Goal: Task Accomplishment & Management: Use online tool/utility

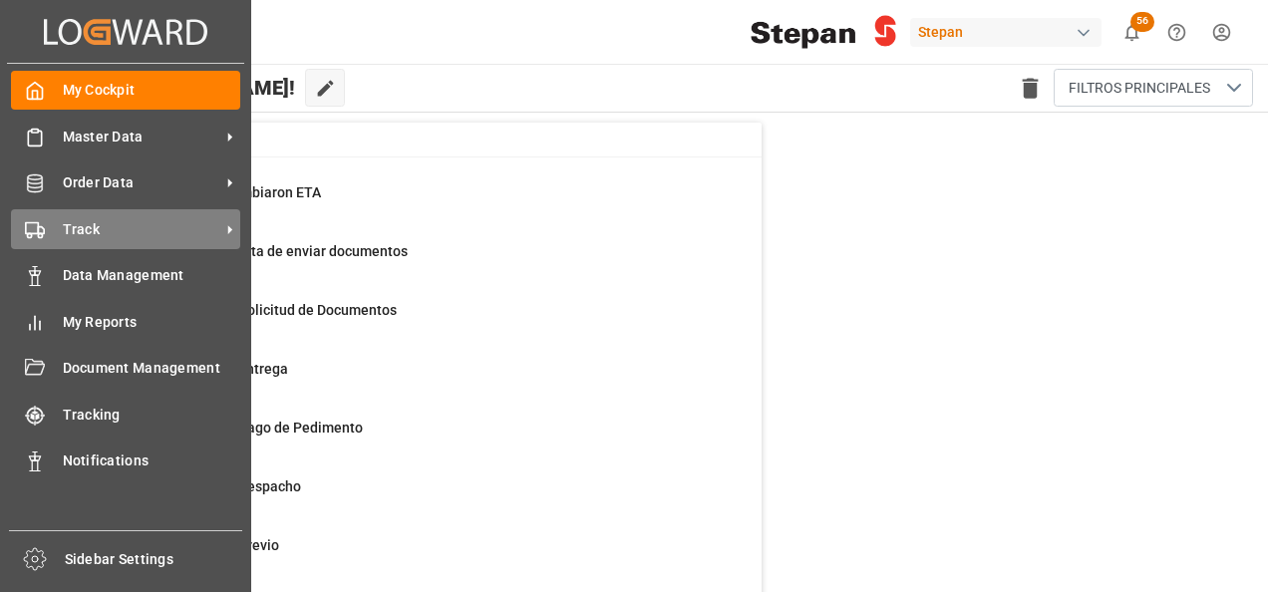
click at [94, 221] on span "Track" at bounding box center [141, 229] width 157 height 21
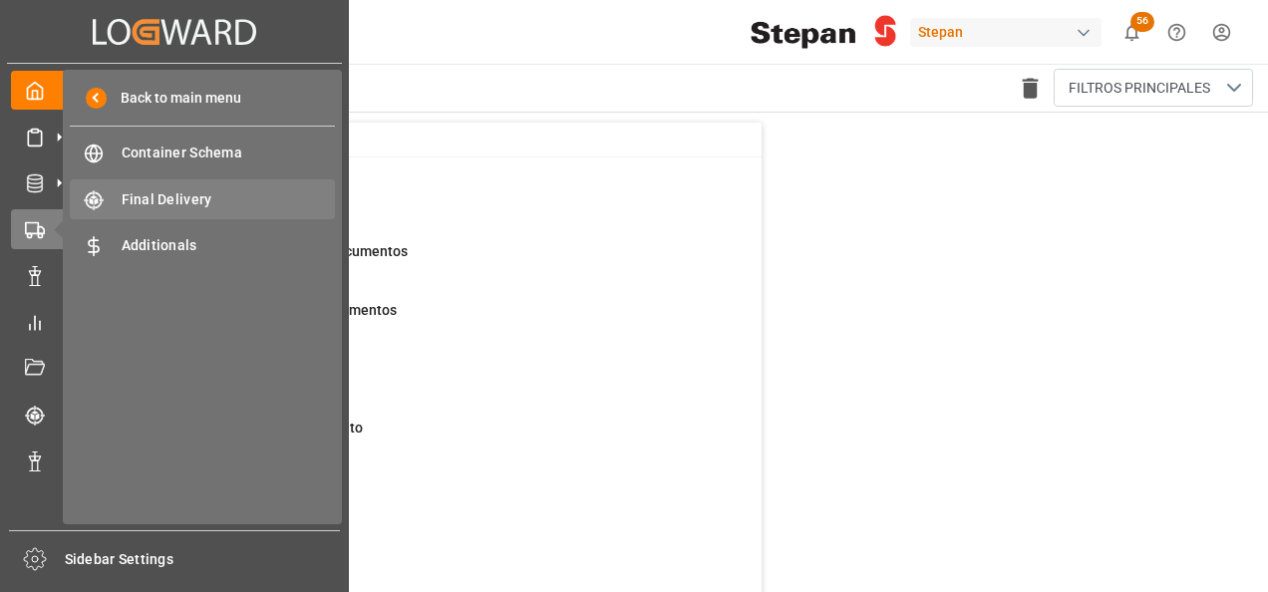
click at [171, 189] on span "Final Delivery" at bounding box center [229, 199] width 214 height 21
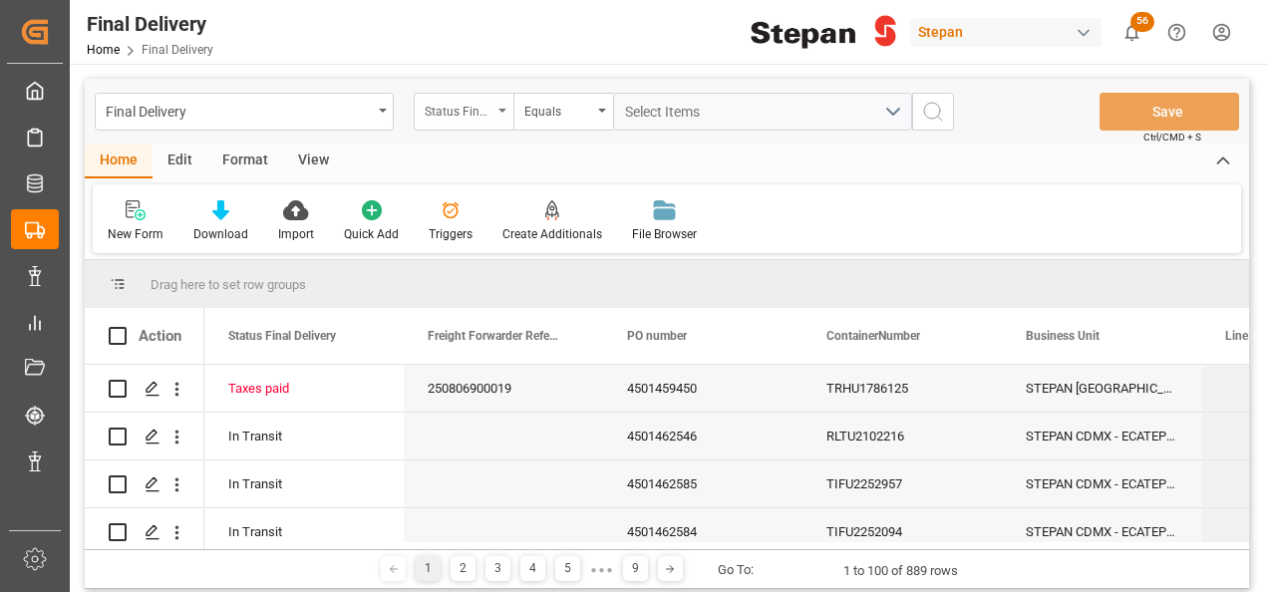
click at [499, 110] on icon "open menu" at bounding box center [502, 111] width 8 height 4
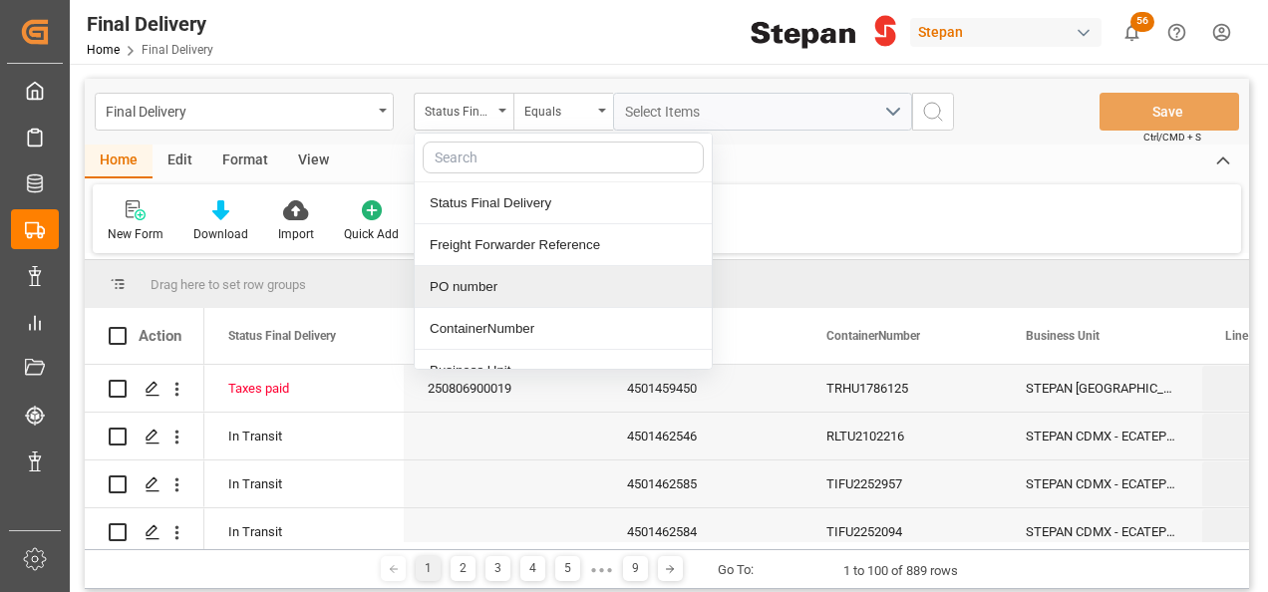
click at [453, 297] on div "PO number" at bounding box center [563, 287] width 297 height 42
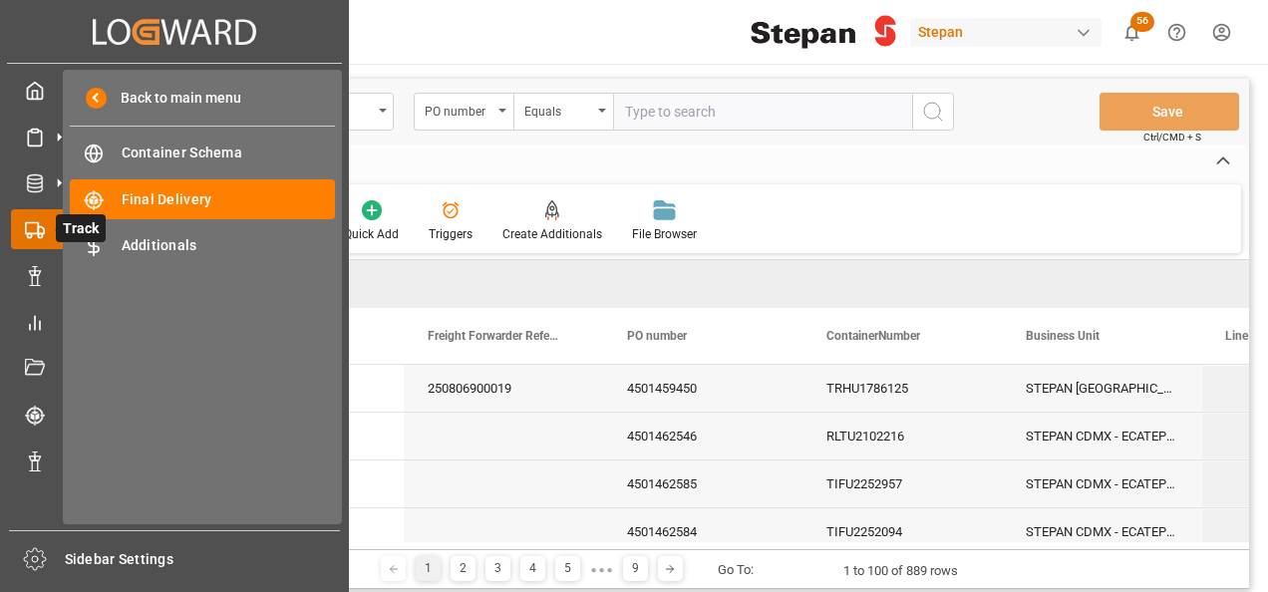
click at [45, 243] on icon at bounding box center [59, 229] width 42 height 42
drag, startPoint x: 130, startPoint y: 195, endPoint x: 752, endPoint y: 158, distance: 623.0
click at [130, 195] on span "Final Delivery" at bounding box center [229, 199] width 214 height 21
click at [752, 158] on div "Home Edit Format View" at bounding box center [667, 162] width 1164 height 34
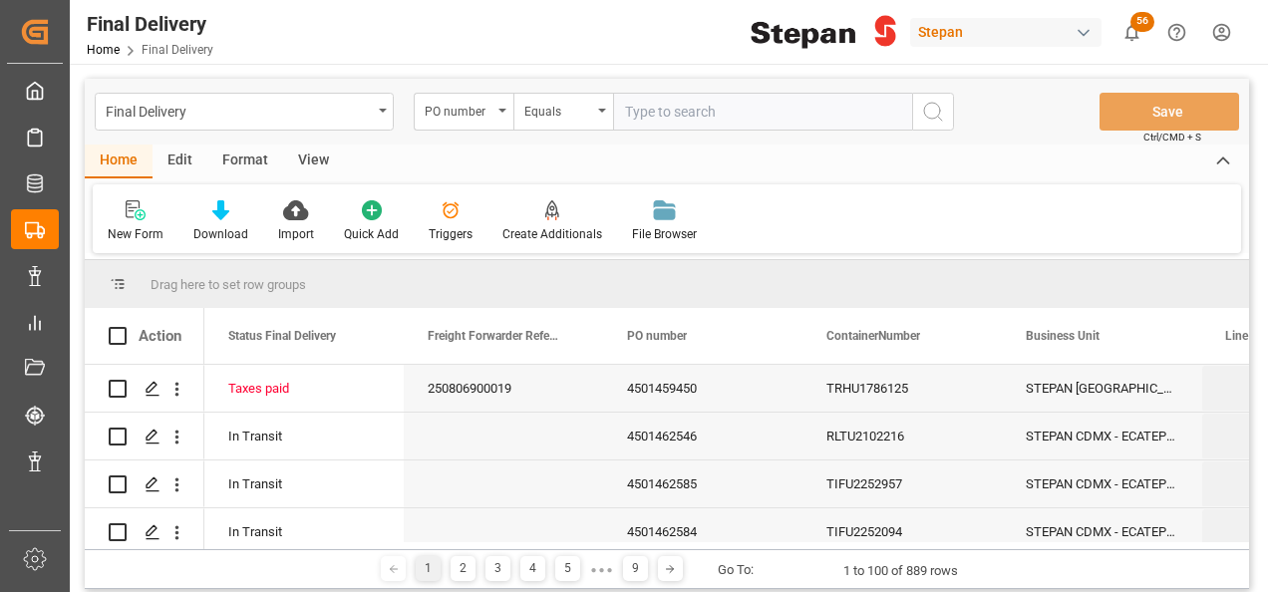
click at [654, 105] on input "text" at bounding box center [762, 112] width 299 height 38
paste input "4501468584"
type input "4501468584"
click at [929, 115] on icon "search button" at bounding box center [933, 112] width 24 height 24
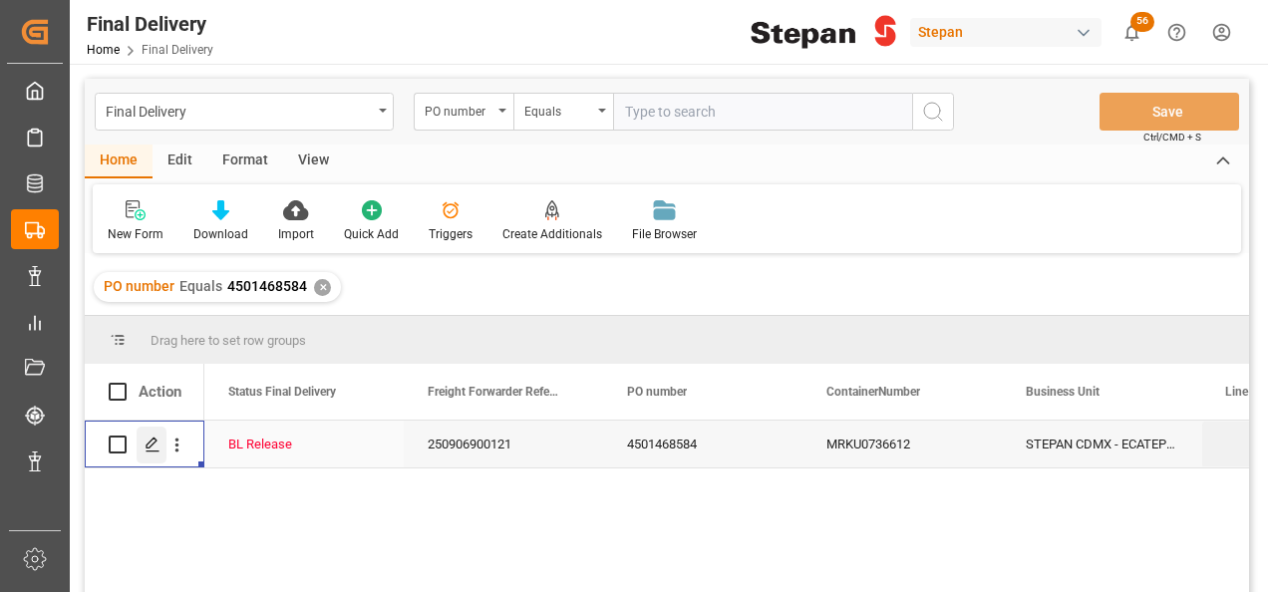
click at [153, 443] on polygon "Press SPACE to select this row." at bounding box center [152, 444] width 10 height 10
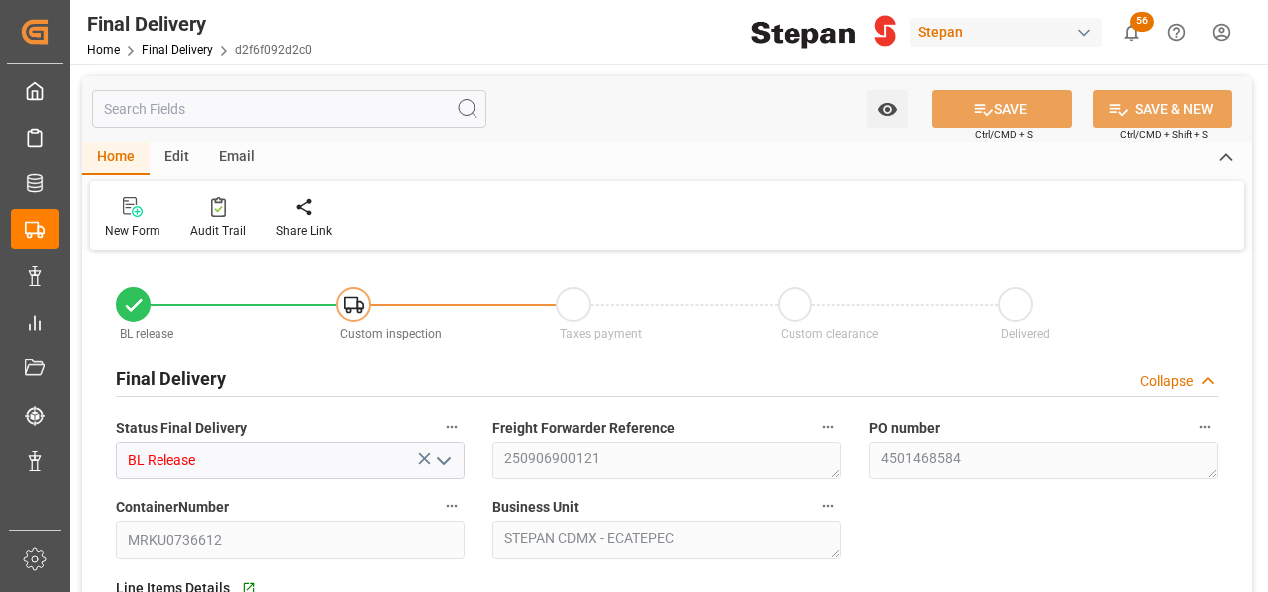
type input "[DATE]"
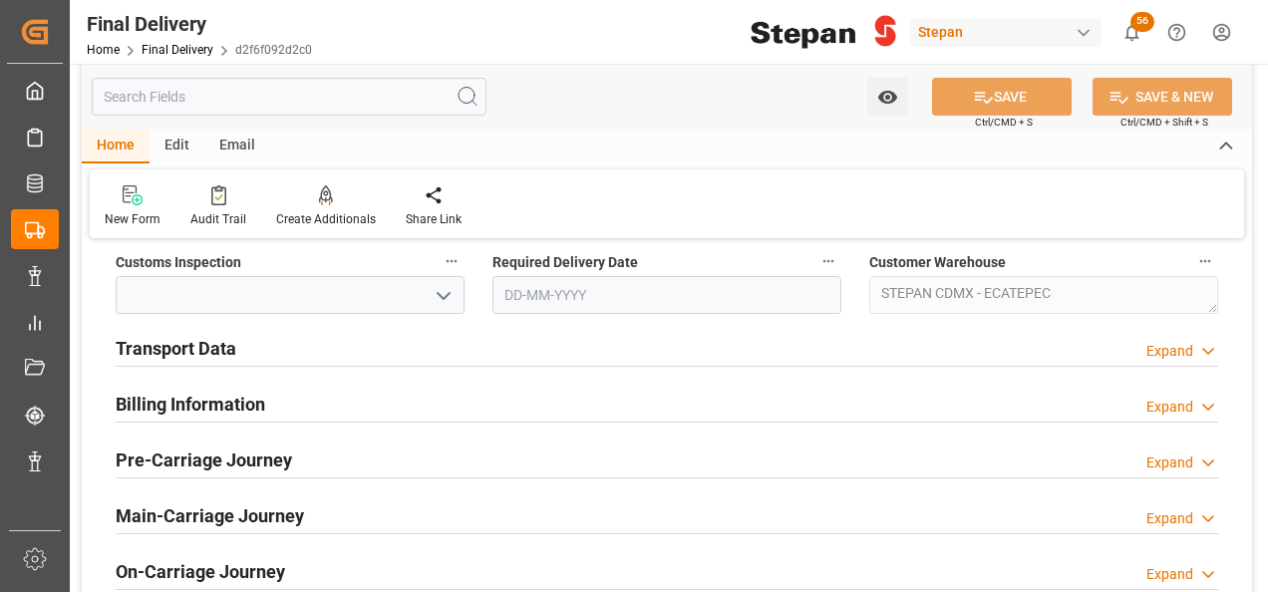
scroll to position [698, 0]
click at [1204, 348] on polyline at bounding box center [1208, 350] width 10 height 5
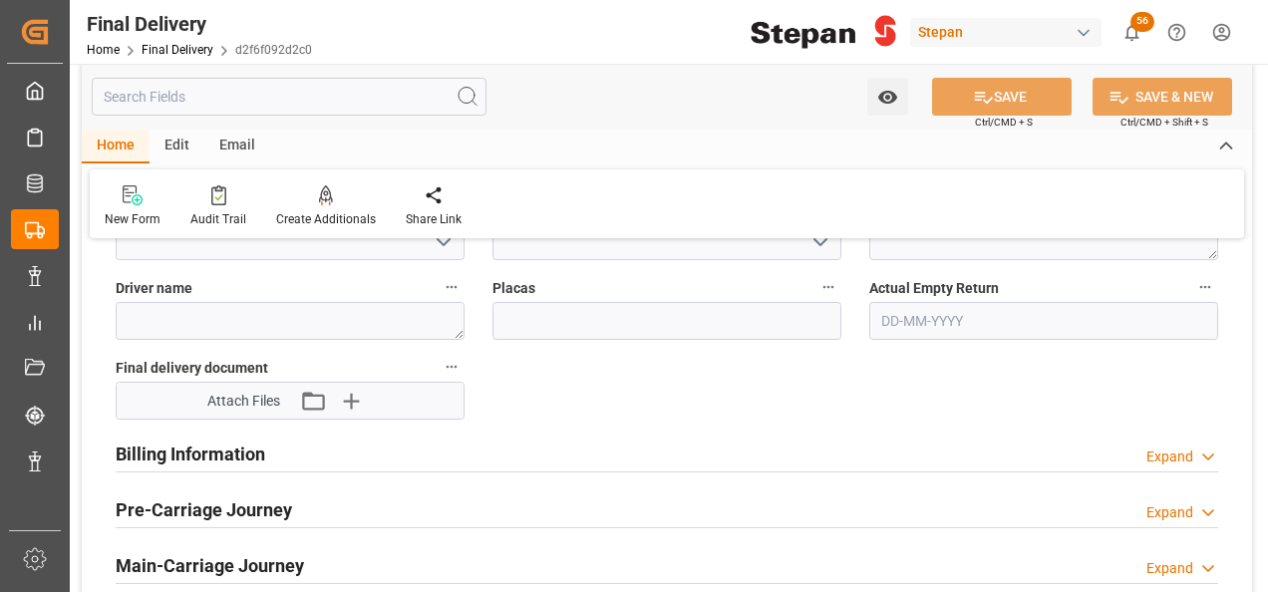
scroll to position [997, 0]
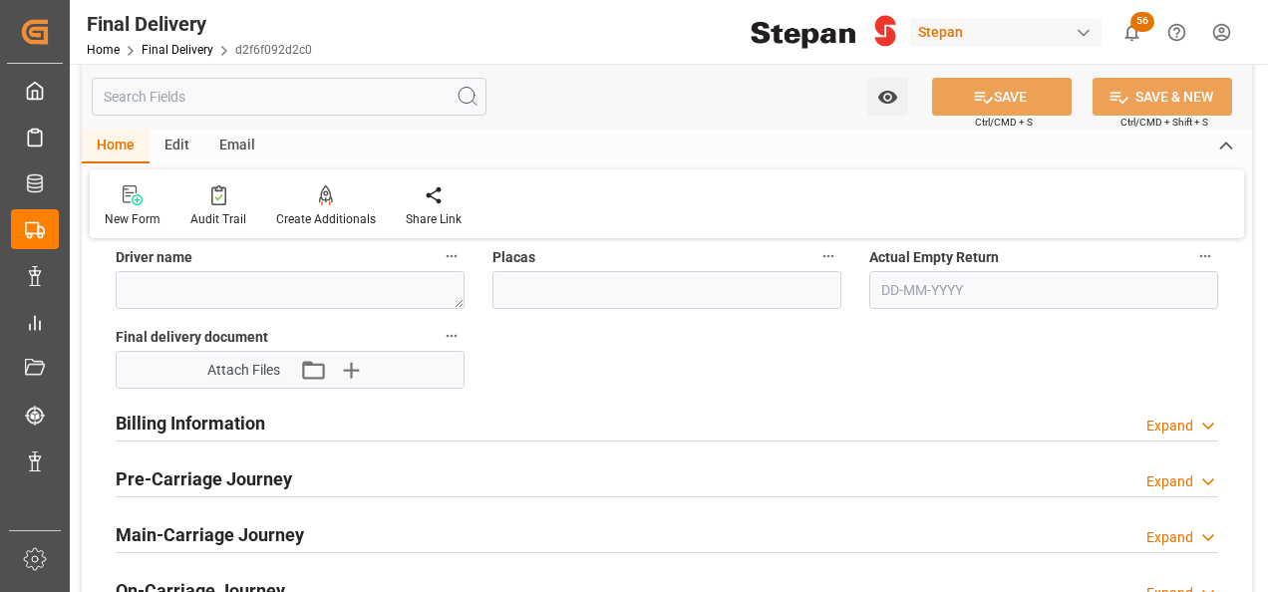
click at [292, 427] on div "Billing Information Expand" at bounding box center [667, 422] width 1102 height 38
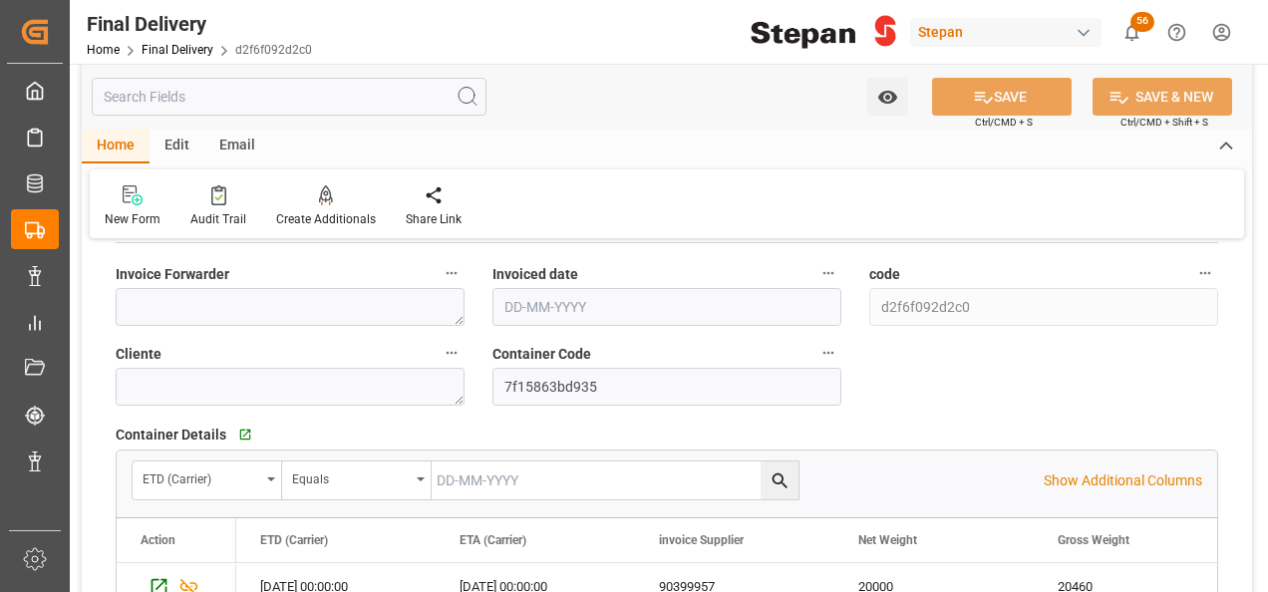
scroll to position [1196, 0]
click at [589, 308] on input "text" at bounding box center [666, 306] width 349 height 38
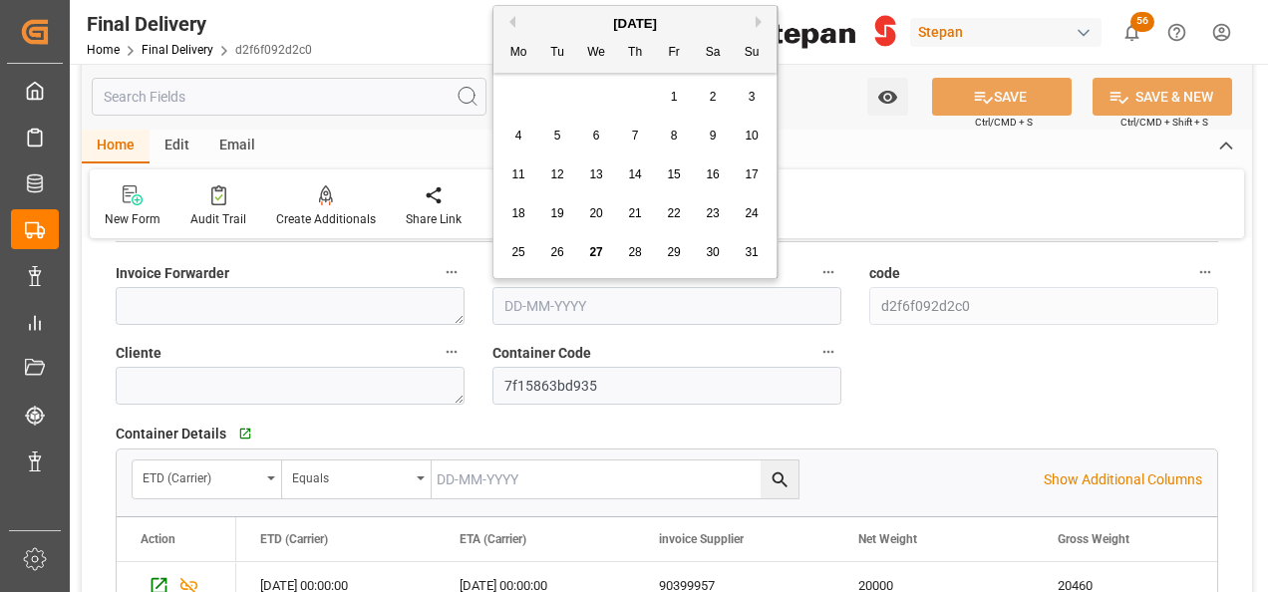
click at [516, 247] on span "25" at bounding box center [517, 252] width 13 height 14
type input "[DATE]"
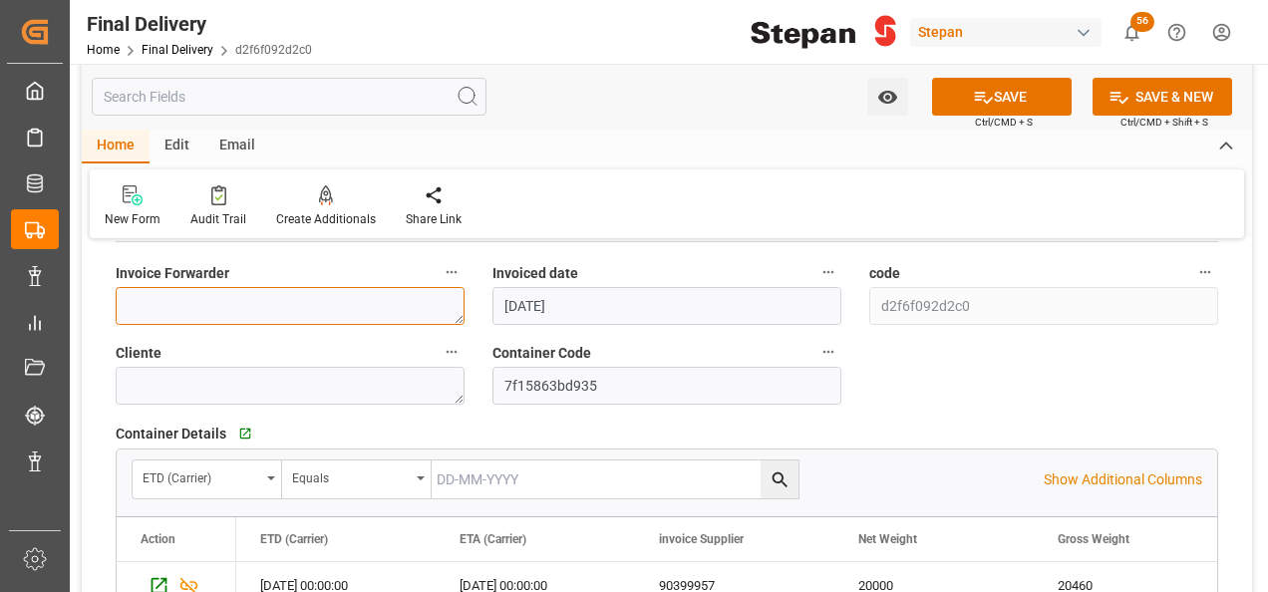
click at [162, 295] on textarea at bounding box center [290, 306] width 349 height 38
paste textarea "LM453682"
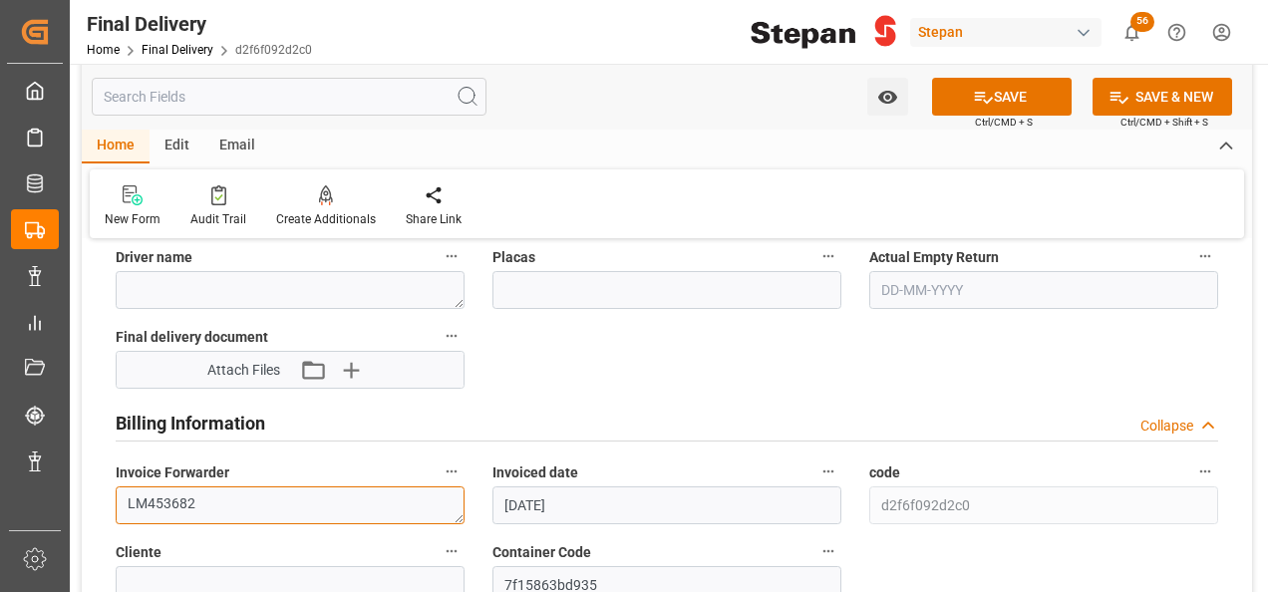
scroll to position [997, 0]
type textarea "LM453682"
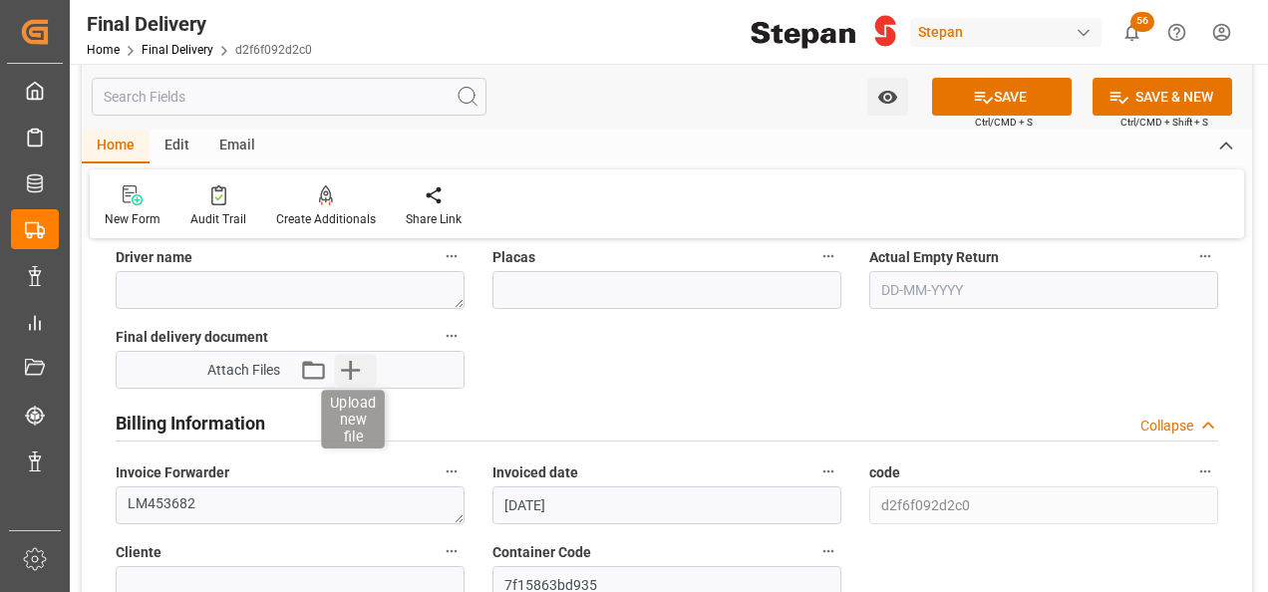
click at [360, 363] on icon "button" at bounding box center [351, 370] width 32 height 32
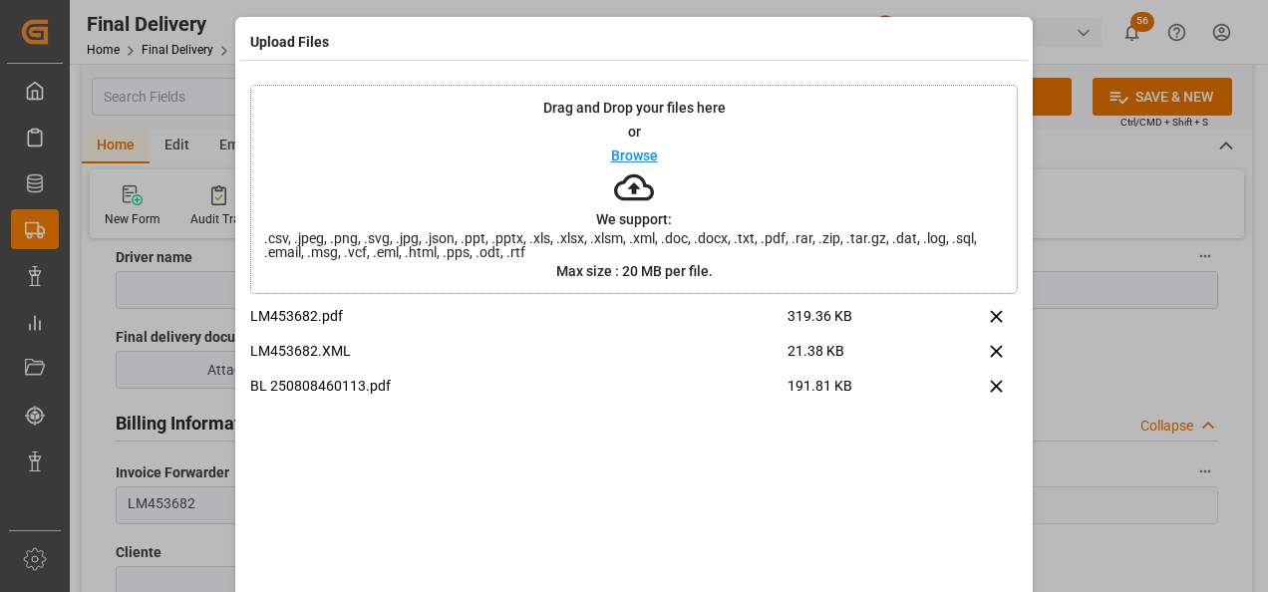
scroll to position [79, 0]
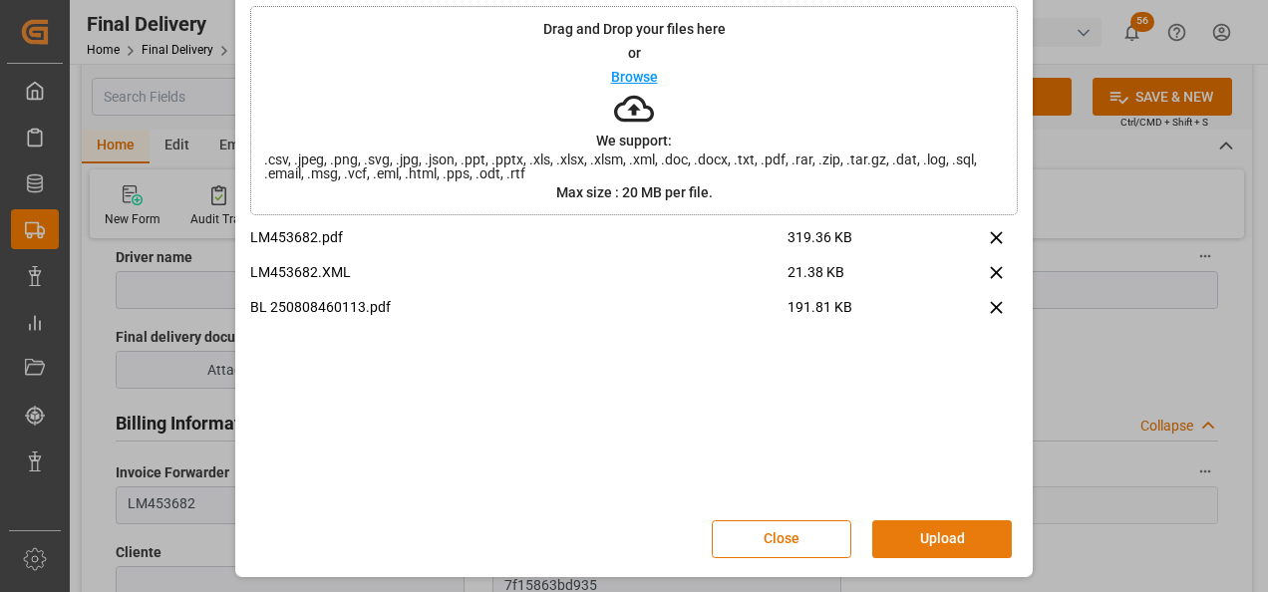
click at [934, 534] on button "Upload" at bounding box center [942, 539] width 140 height 38
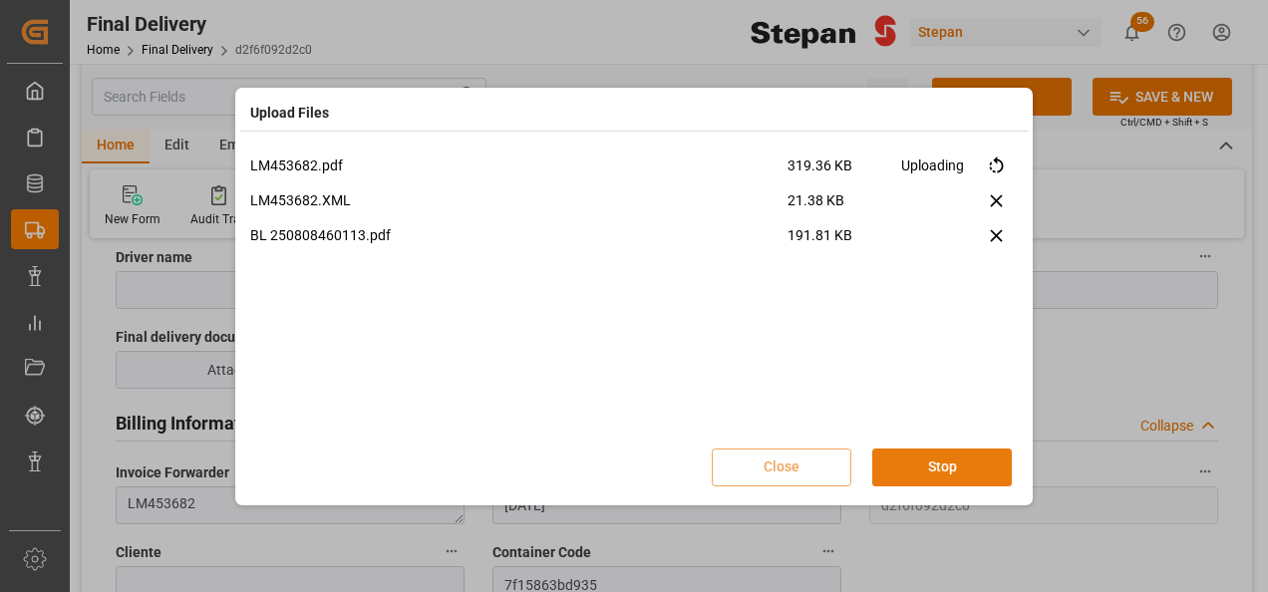
scroll to position [0, 0]
click at [975, 470] on button "Done" at bounding box center [942, 468] width 140 height 38
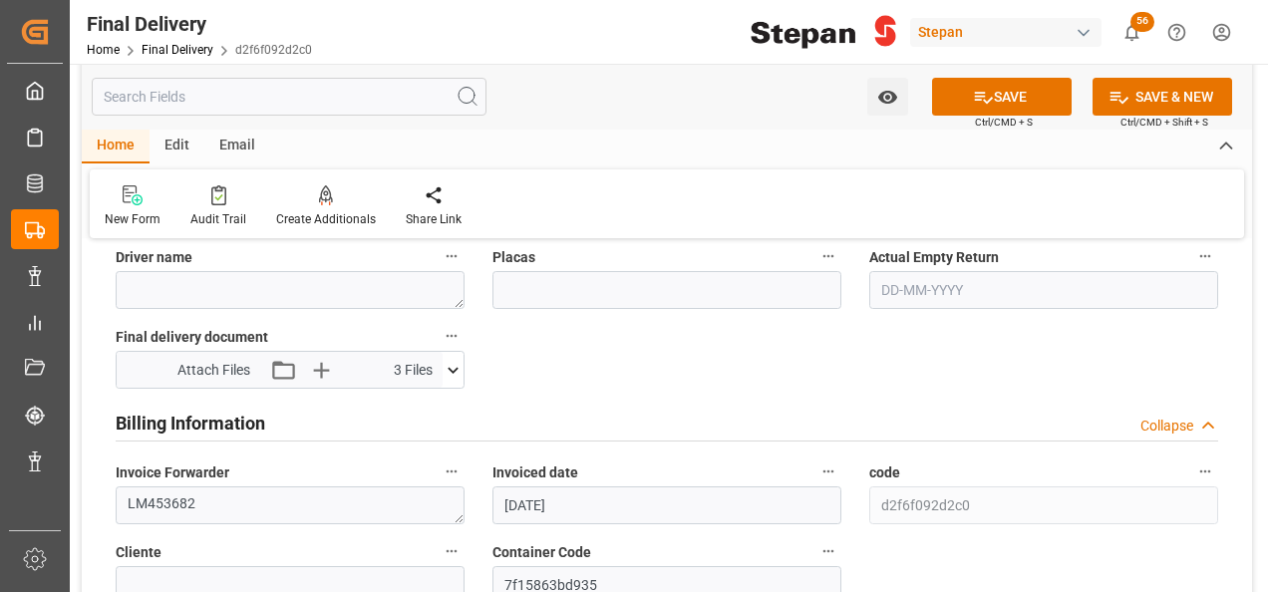
drag, startPoint x: 985, startPoint y: 102, endPoint x: 926, endPoint y: 113, distance: 59.8
click at [985, 101] on icon at bounding box center [983, 97] width 21 height 21
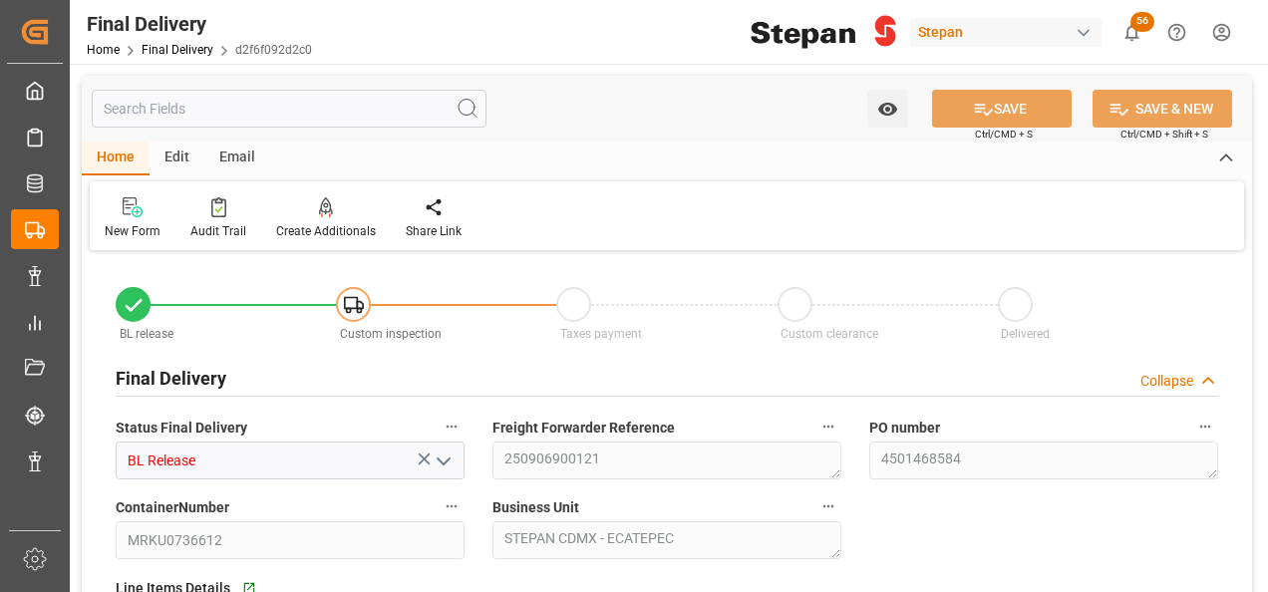
type input "[DATE]"
click at [173, 56] on link "Final Delivery" at bounding box center [178, 50] width 72 height 14
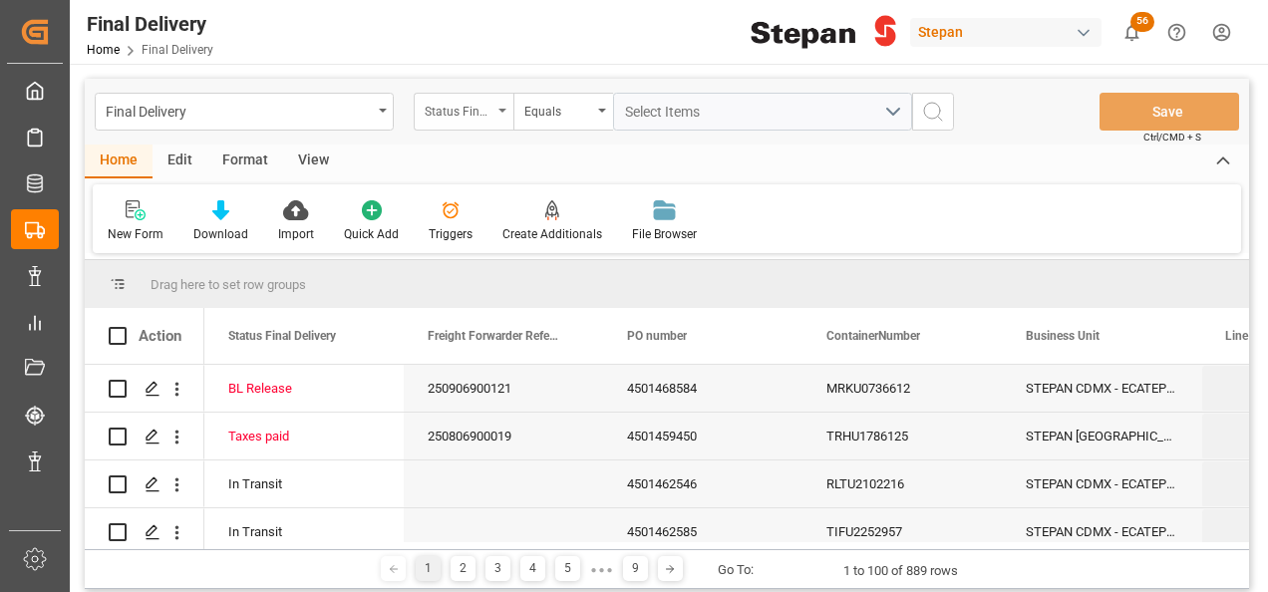
click at [482, 108] on div "Status Final Delivery" at bounding box center [459, 109] width 68 height 23
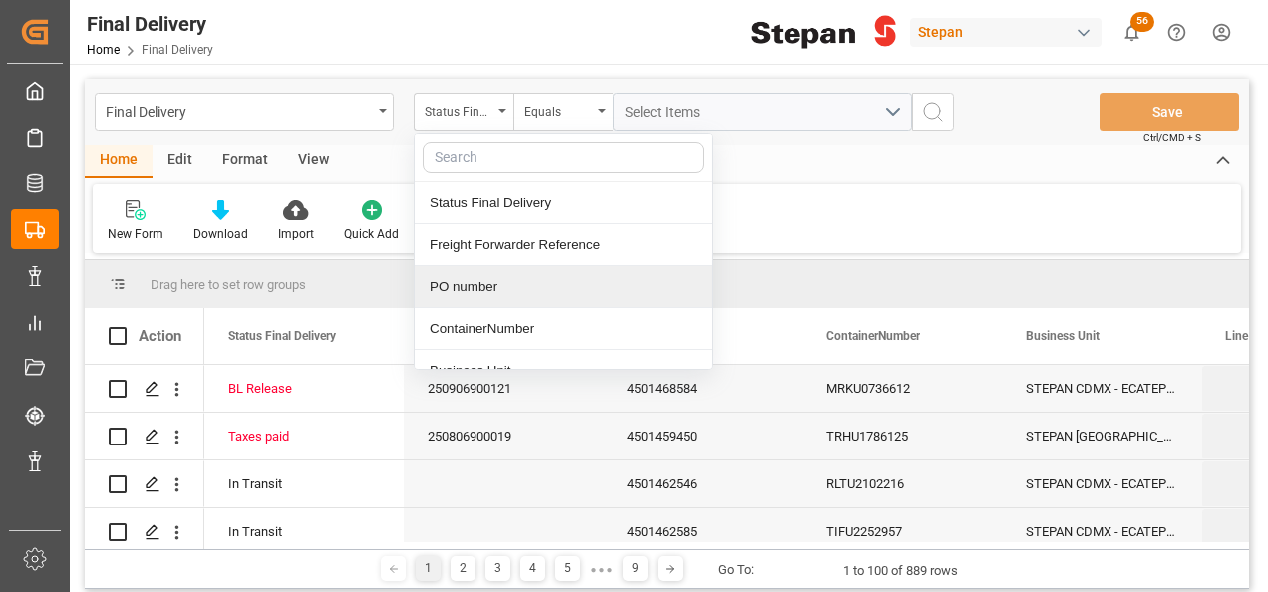
click at [484, 284] on div "PO number" at bounding box center [563, 287] width 297 height 42
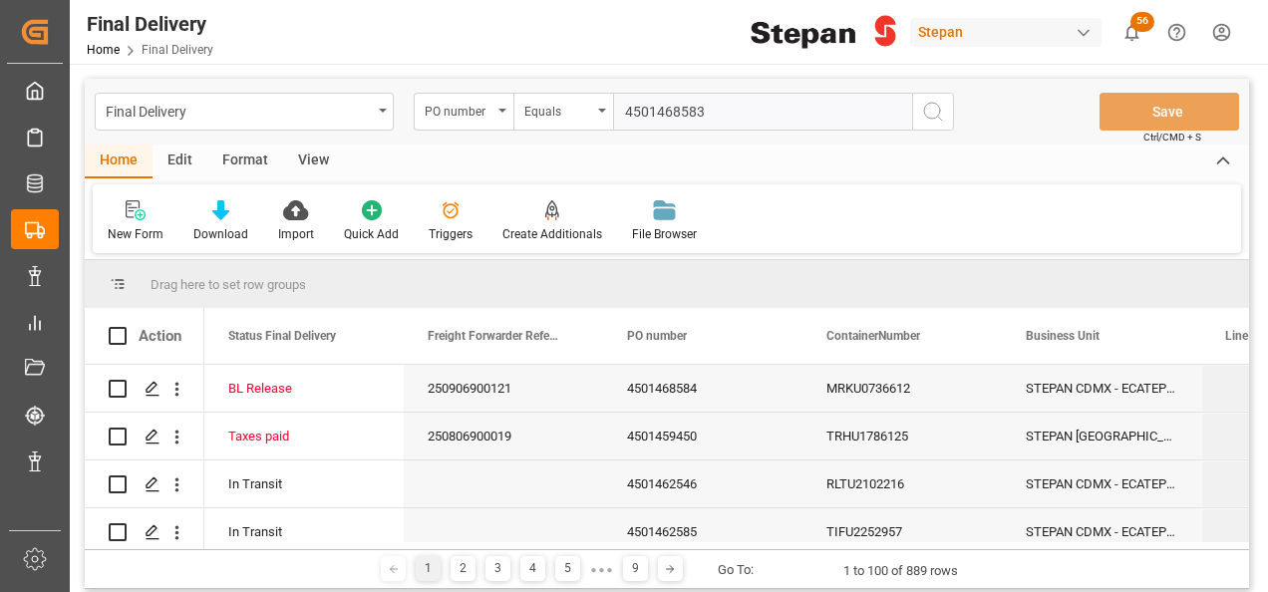
type input "4501468583"
click at [931, 106] on icon "search button" at bounding box center [933, 112] width 24 height 24
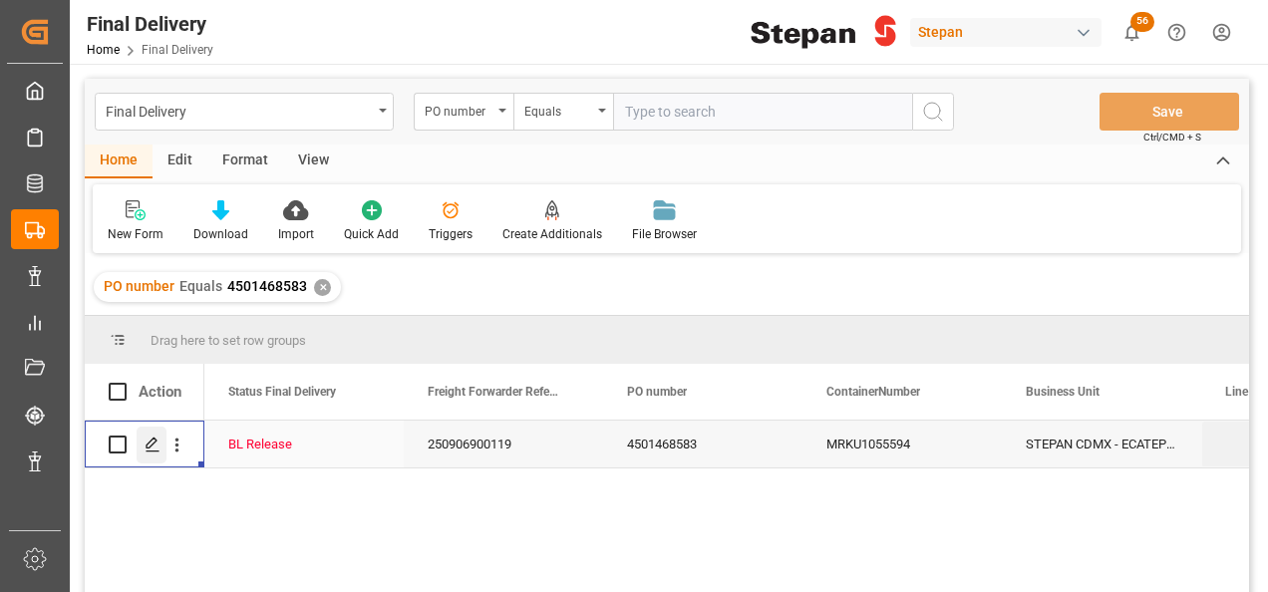
click at [150, 447] on icon "Press SPACE to select this row." at bounding box center [153, 445] width 16 height 16
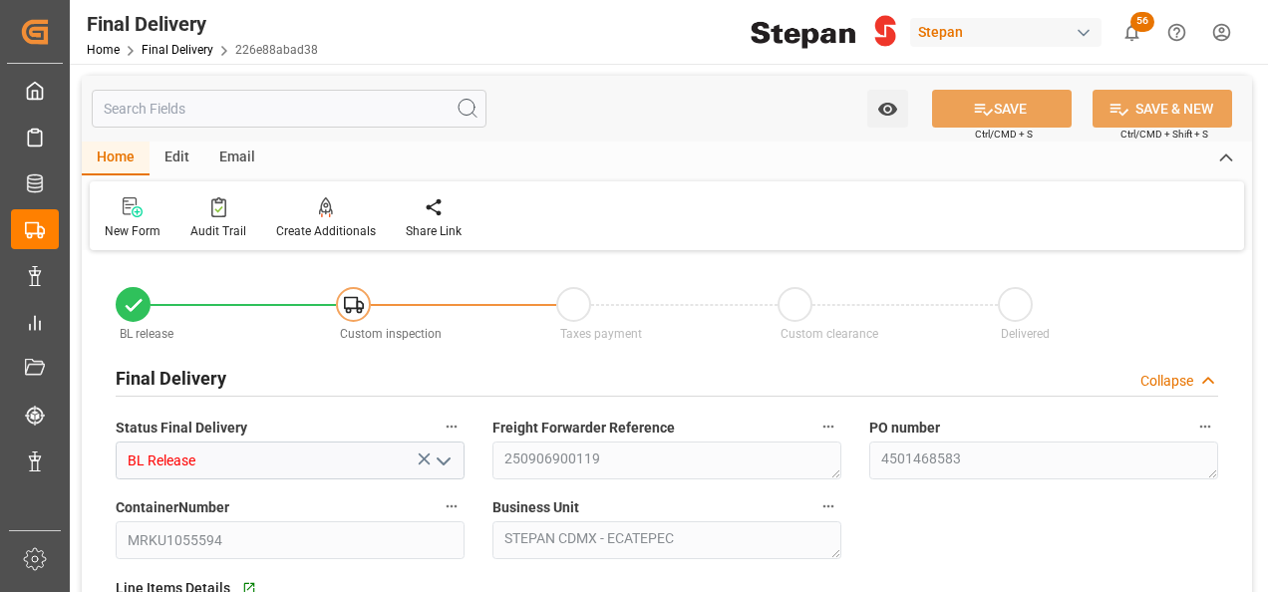
type input "[DATE]"
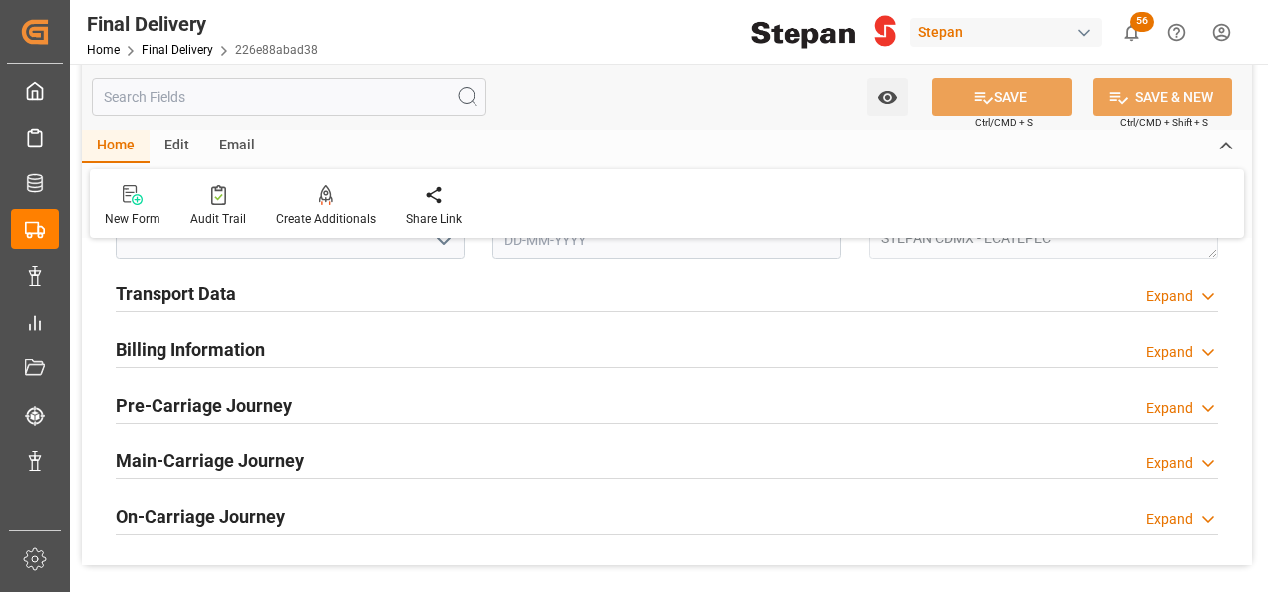
scroll to position [797, 0]
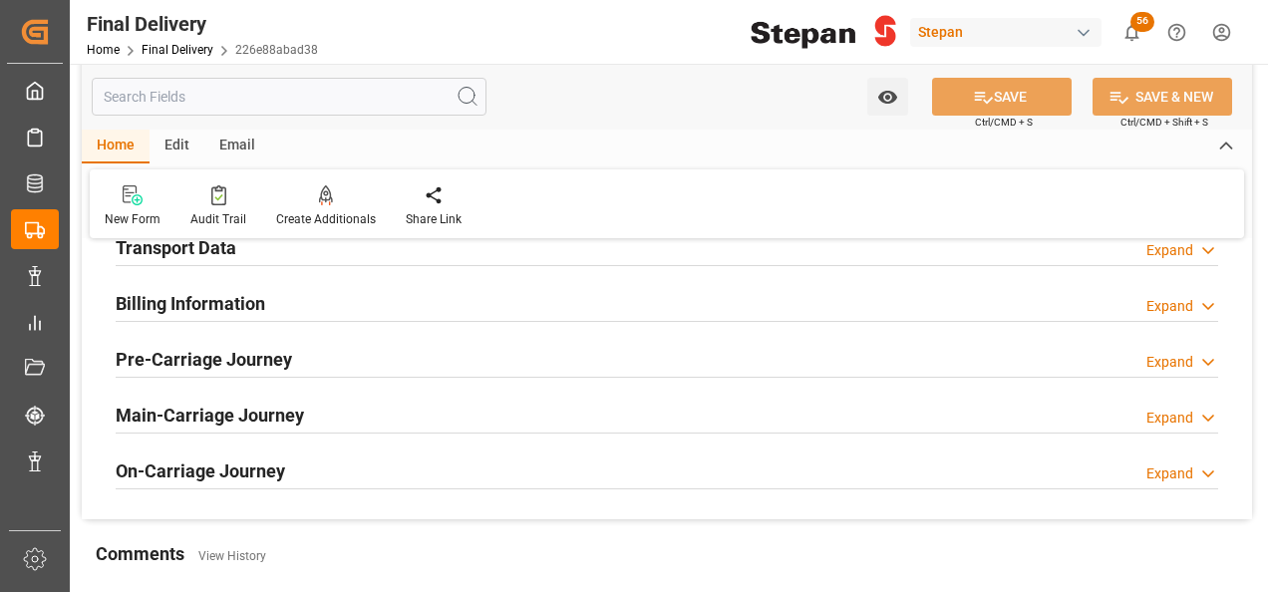
click at [193, 302] on h2 "Billing Information" at bounding box center [191, 303] width 150 height 27
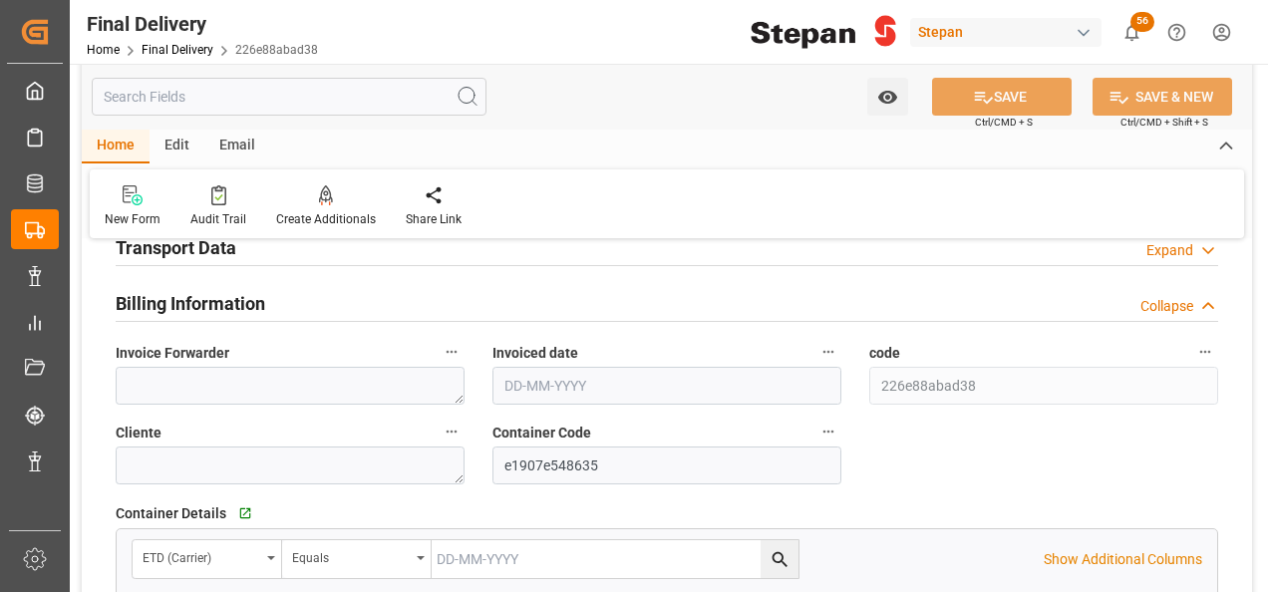
click at [199, 251] on h2 "Transport Data" at bounding box center [176, 247] width 121 height 27
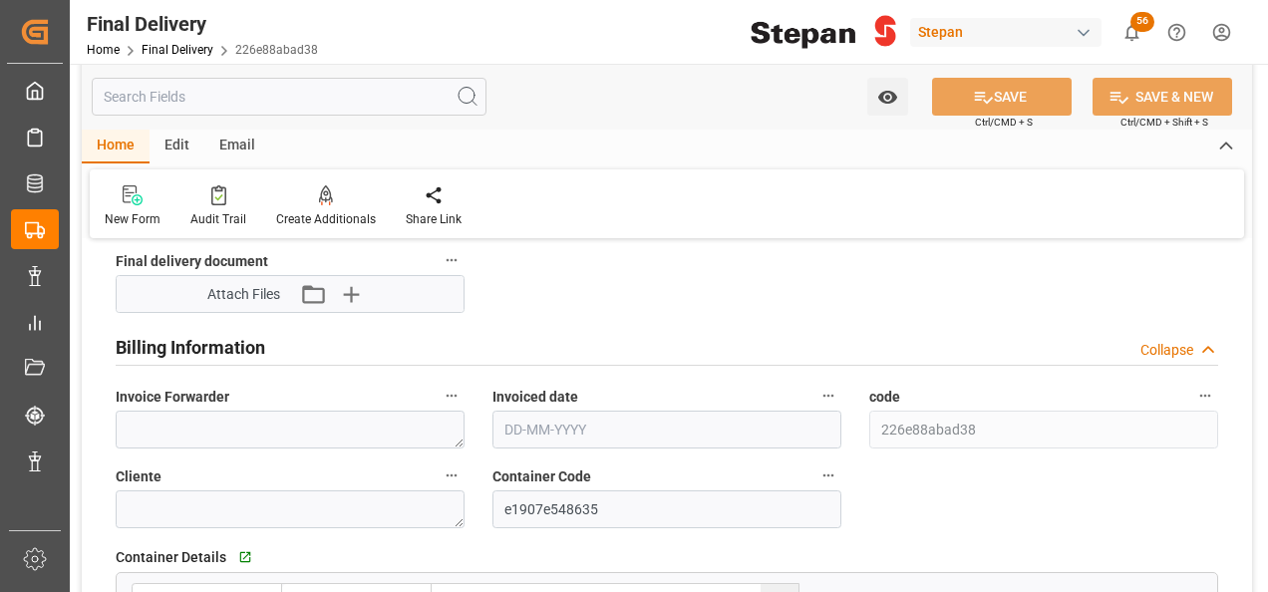
scroll to position [1096, 0]
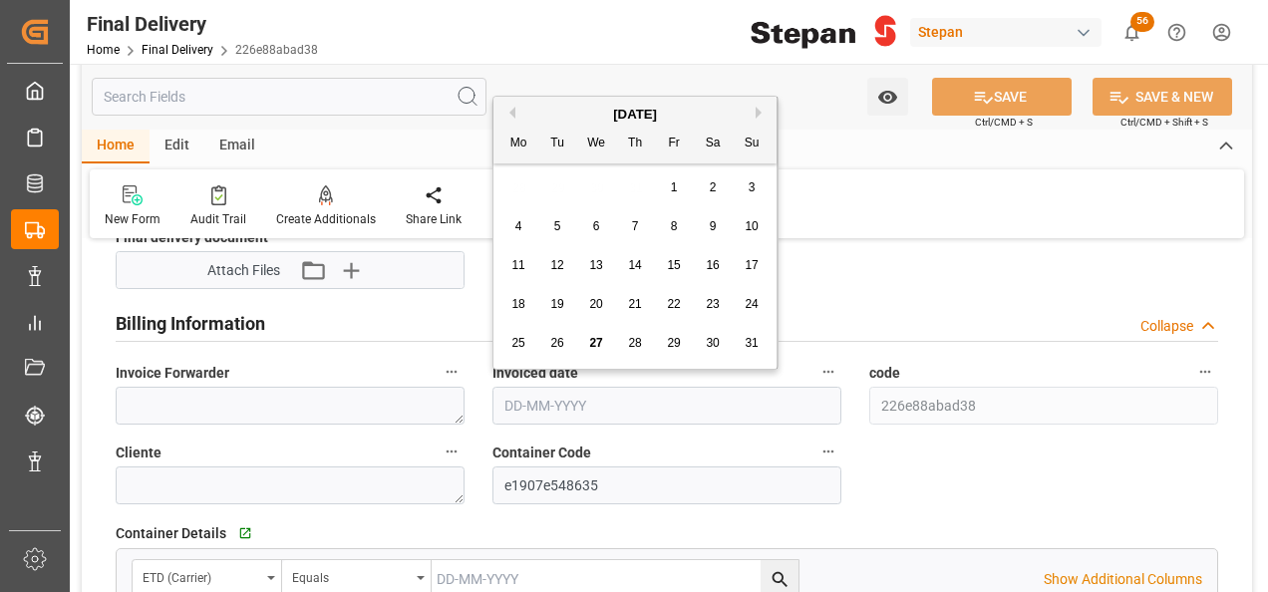
click at [558, 414] on input "text" at bounding box center [666, 406] width 349 height 38
click at [554, 112] on div "[DATE]" at bounding box center [634, 115] width 283 height 20
click at [515, 349] on span "25" at bounding box center [517, 343] width 13 height 14
type input "[DATE]"
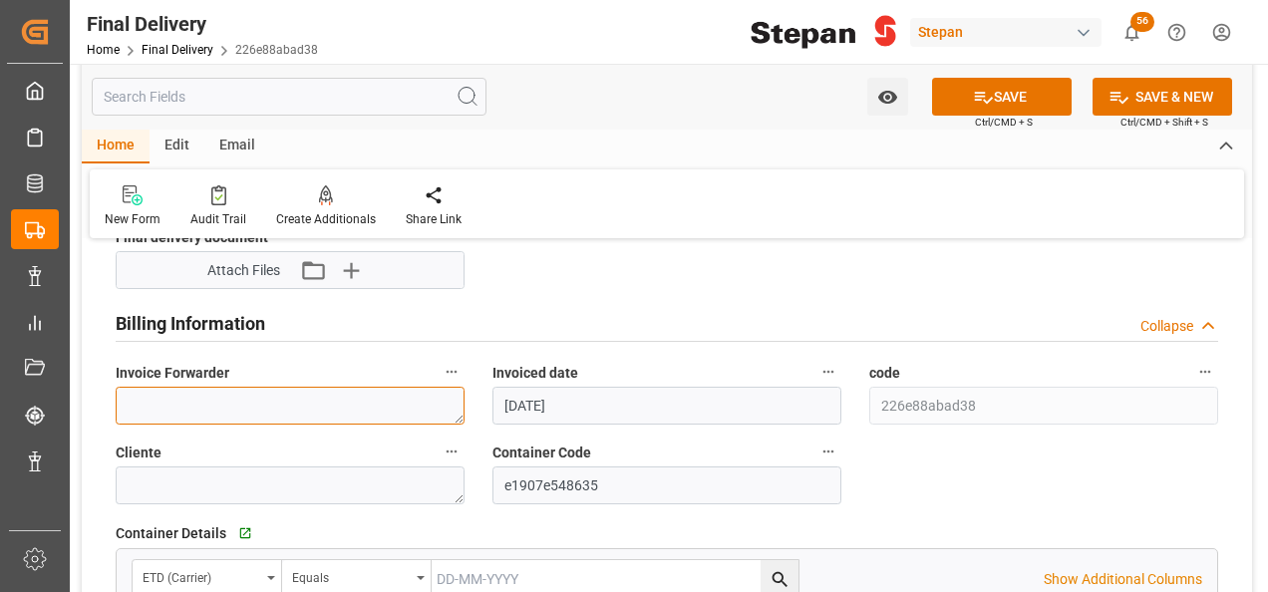
click at [148, 404] on textarea at bounding box center [290, 406] width 349 height 38
paste textarea "LM453683"
type textarea "LM453683"
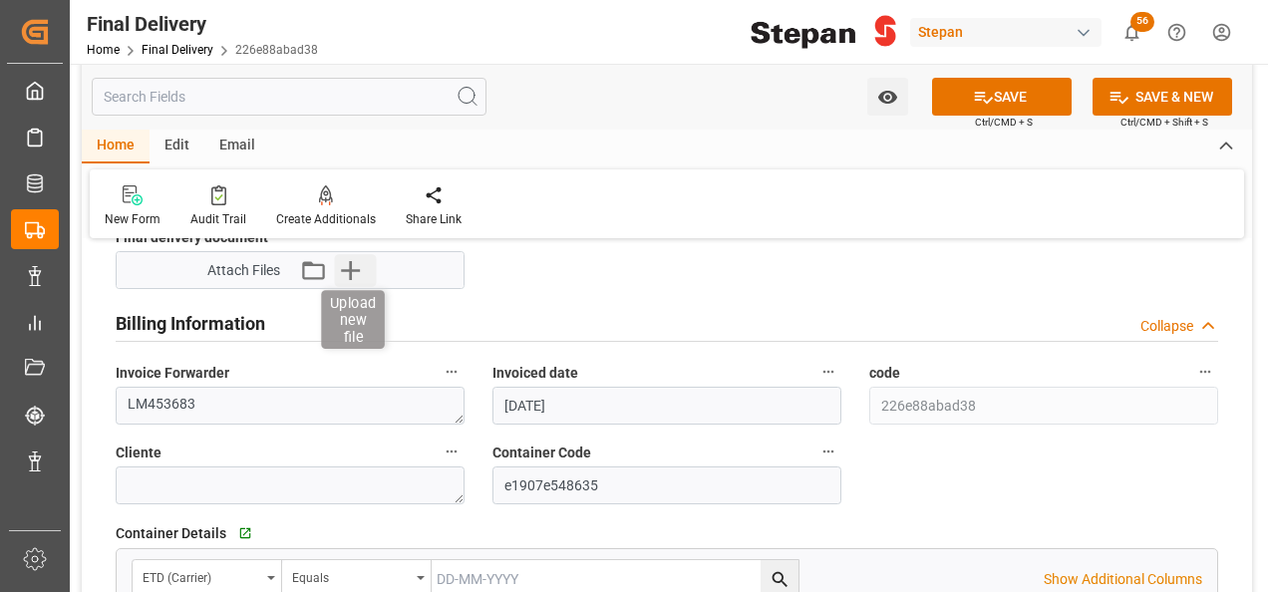
click at [348, 270] on icon "button" at bounding box center [351, 270] width 32 height 32
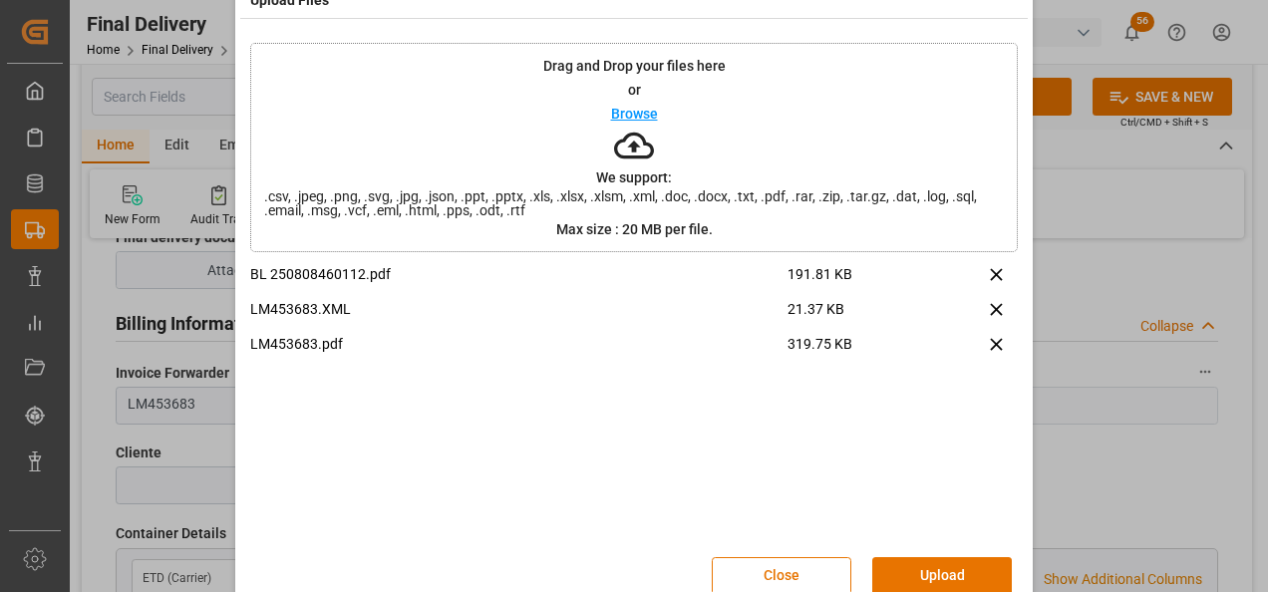
scroll to position [79, 0]
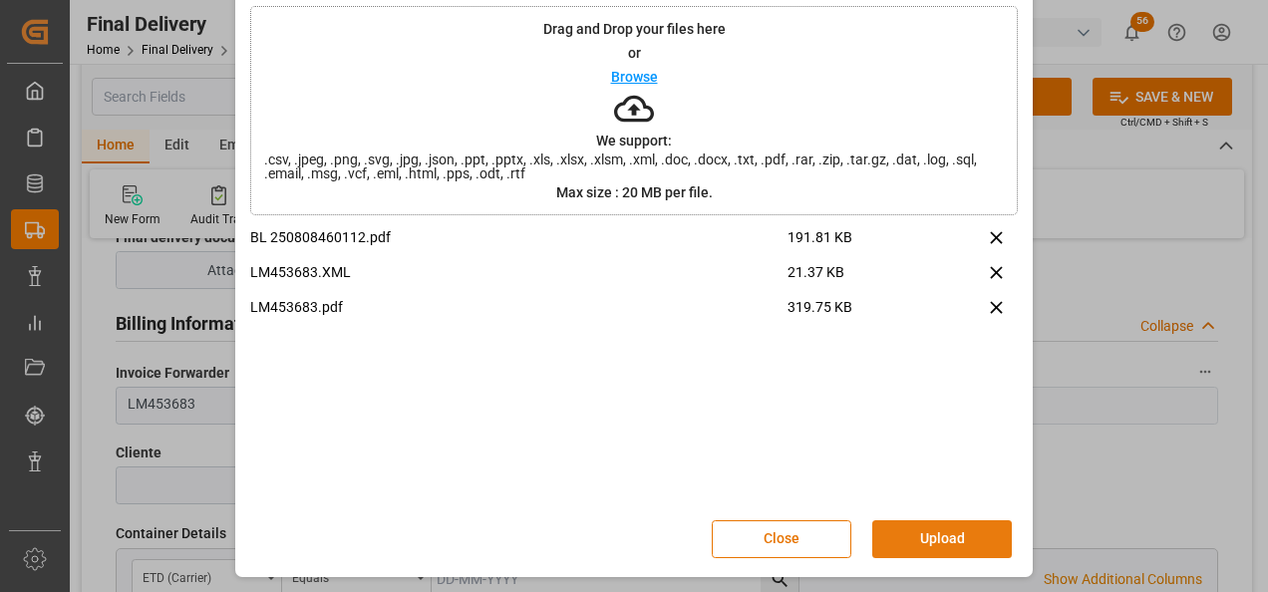
click at [938, 528] on button "Upload" at bounding box center [942, 539] width 140 height 38
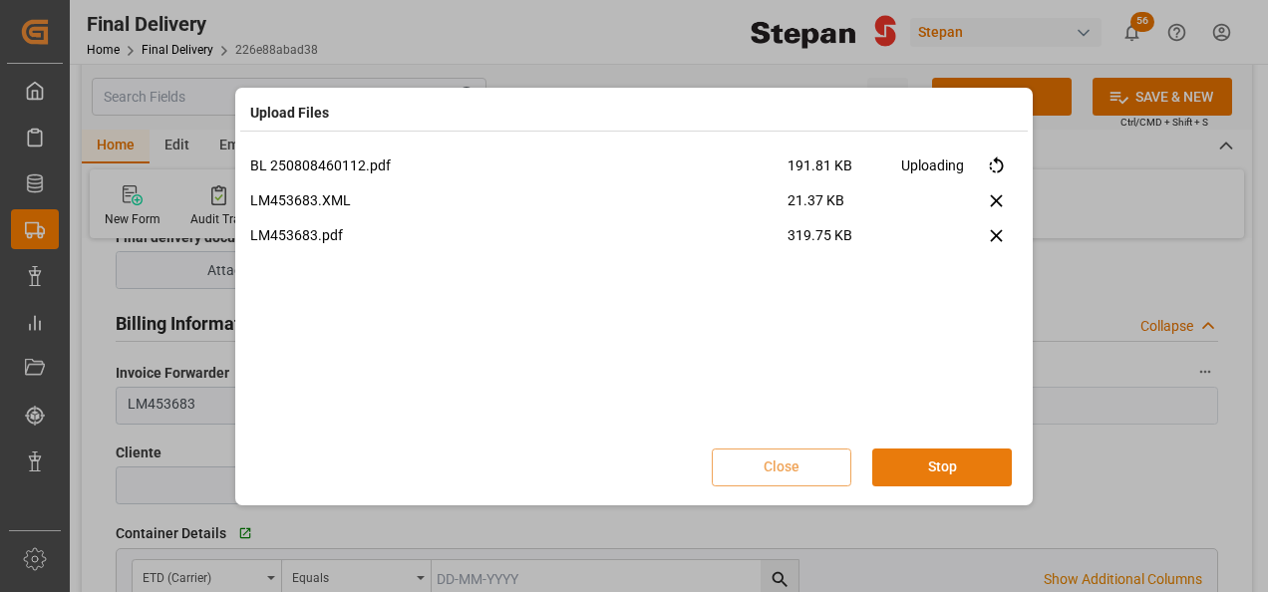
scroll to position [0, 0]
click at [939, 468] on button "Done" at bounding box center [942, 468] width 140 height 38
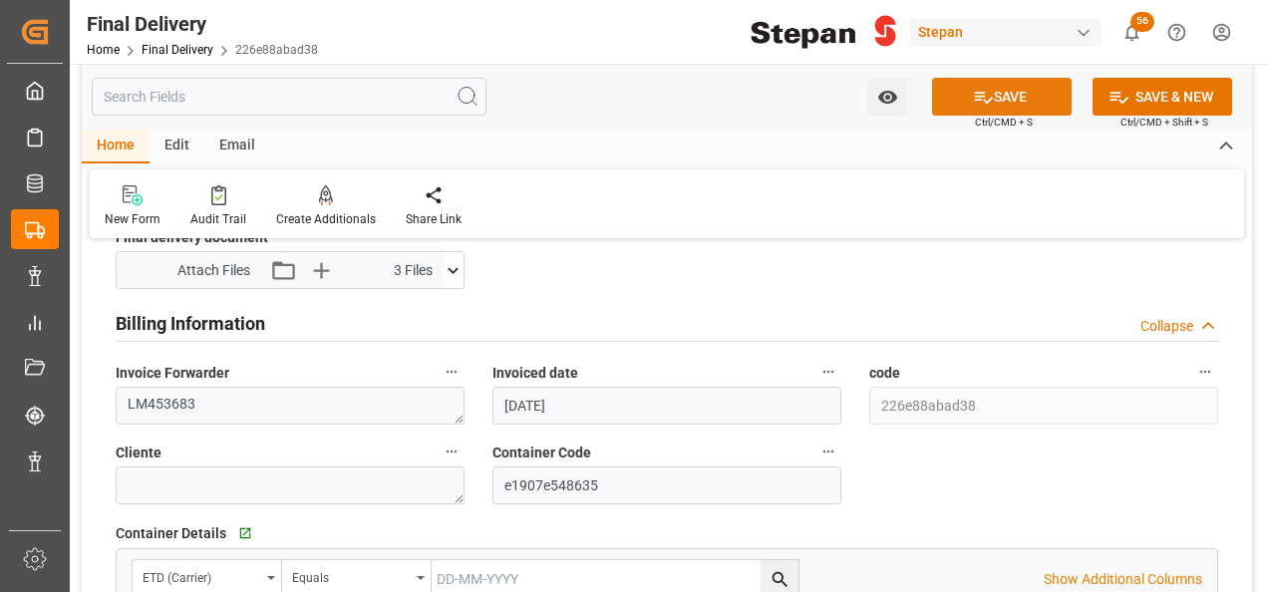
drag, startPoint x: 993, startPoint y: 96, endPoint x: 1003, endPoint y: 103, distance: 12.2
click at [993, 97] on button "SAVE" at bounding box center [1002, 97] width 140 height 38
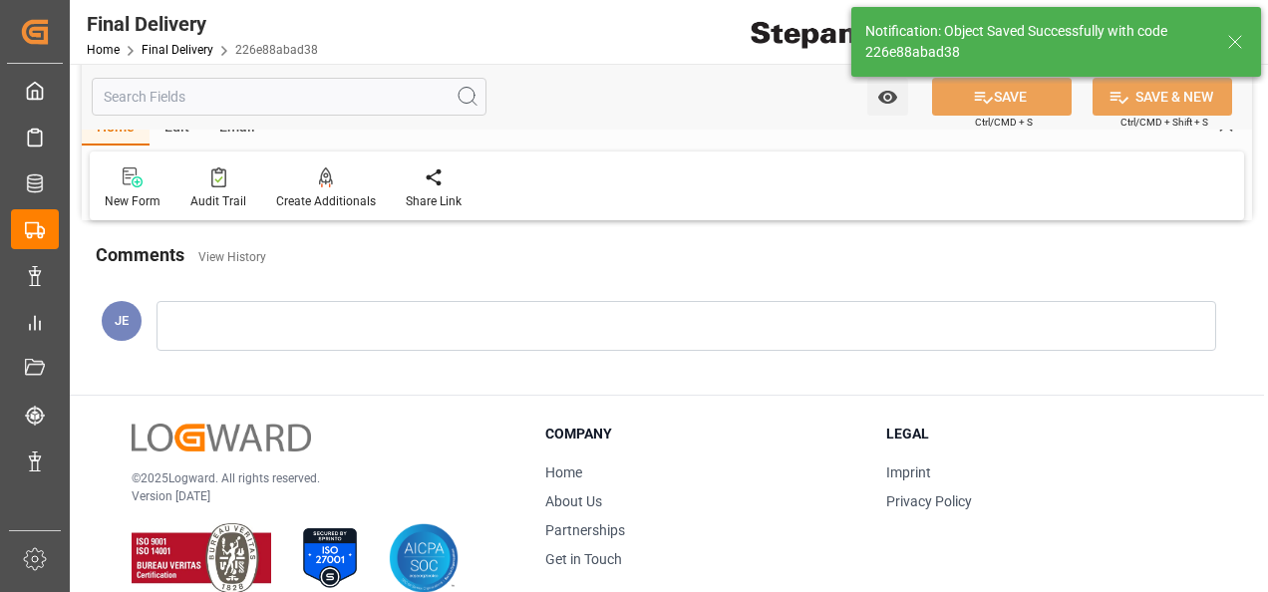
scroll to position [777, 0]
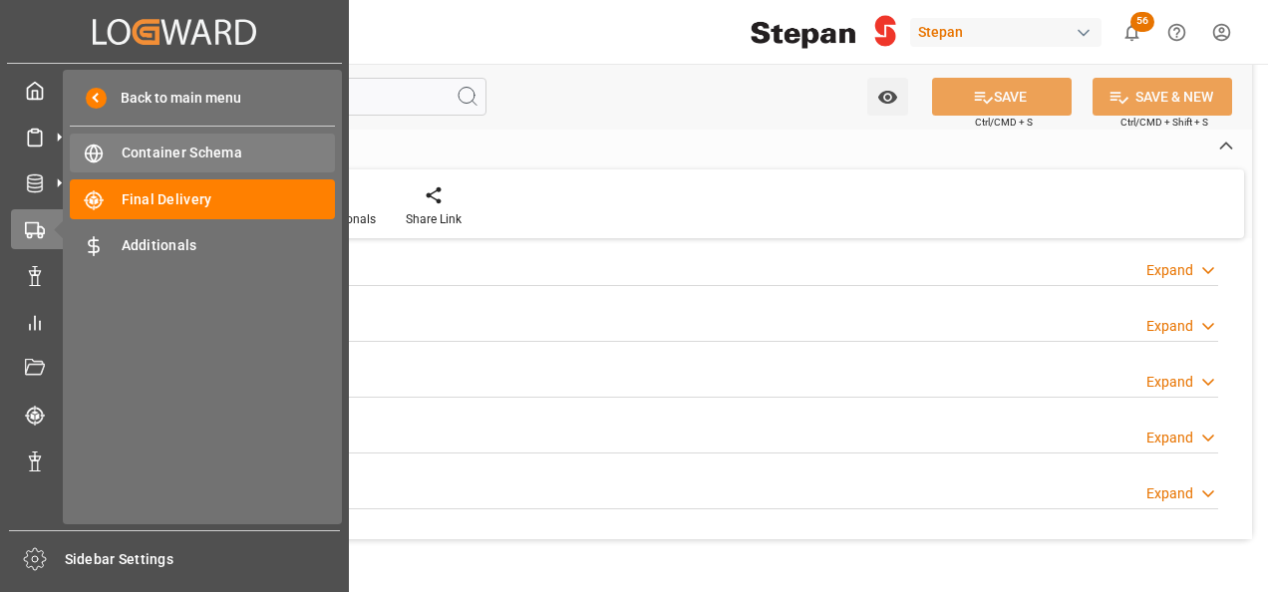
click at [146, 159] on span "Container Schema" at bounding box center [229, 153] width 214 height 21
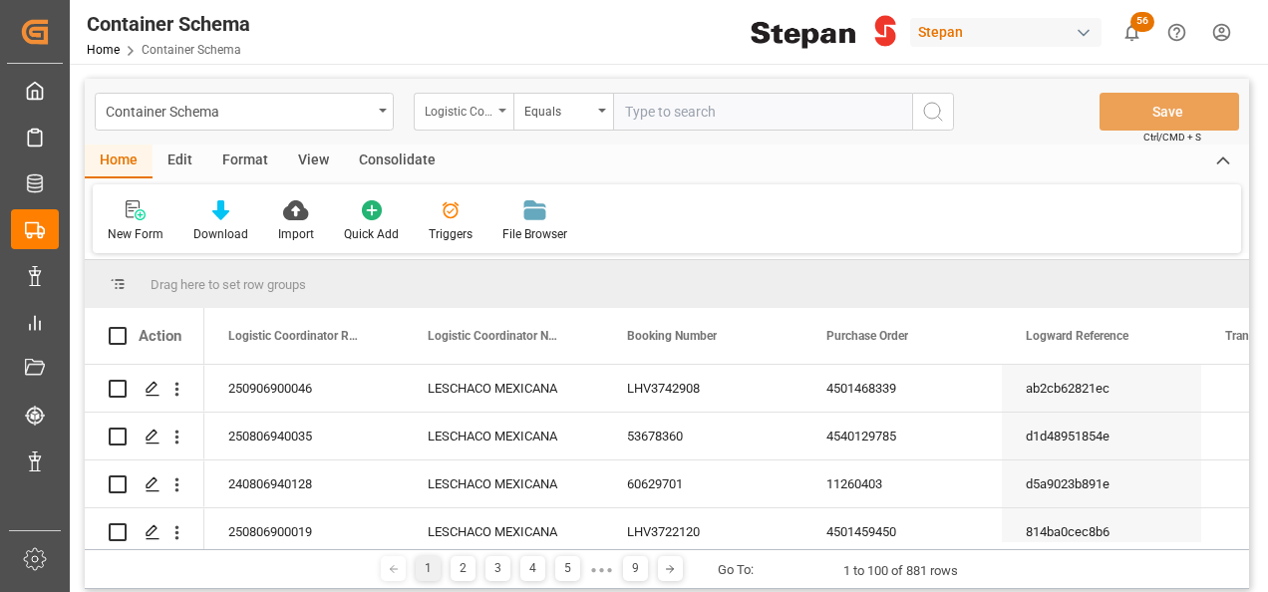
click at [499, 111] on icon "open menu" at bounding box center [502, 111] width 8 height 4
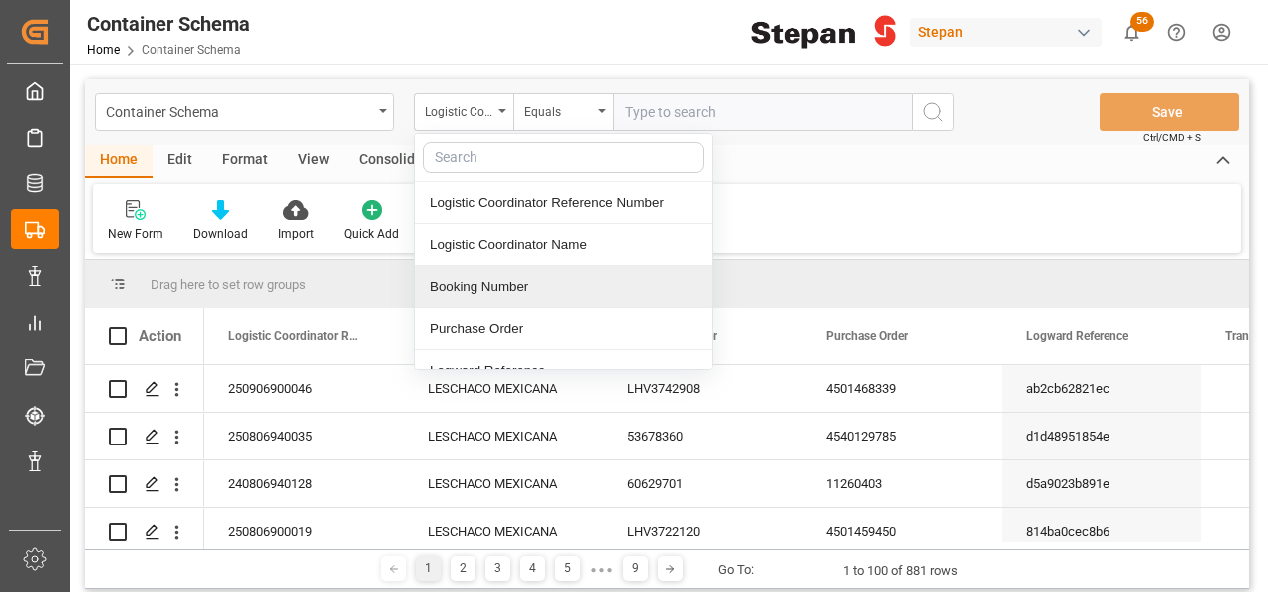
click at [474, 277] on div "Booking Number" at bounding box center [563, 287] width 297 height 42
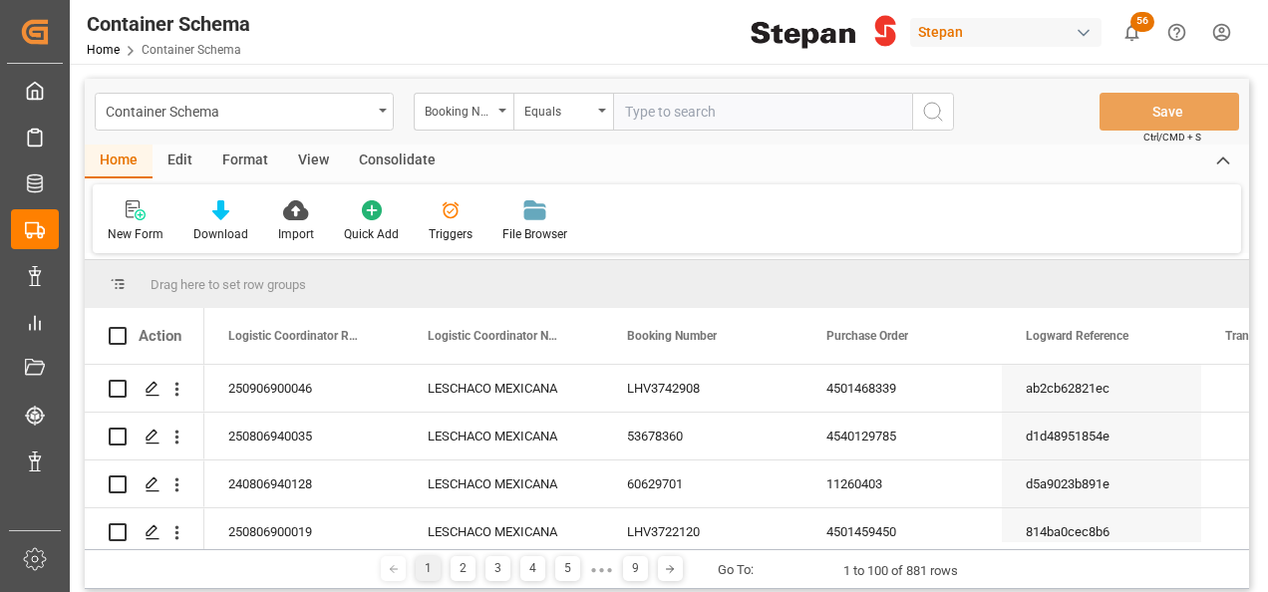
click at [668, 117] on input "text" at bounding box center [762, 112] width 299 height 38
paste input "EX8279"
type input "EX8279"
click at [943, 110] on icon "search button" at bounding box center [933, 112] width 24 height 24
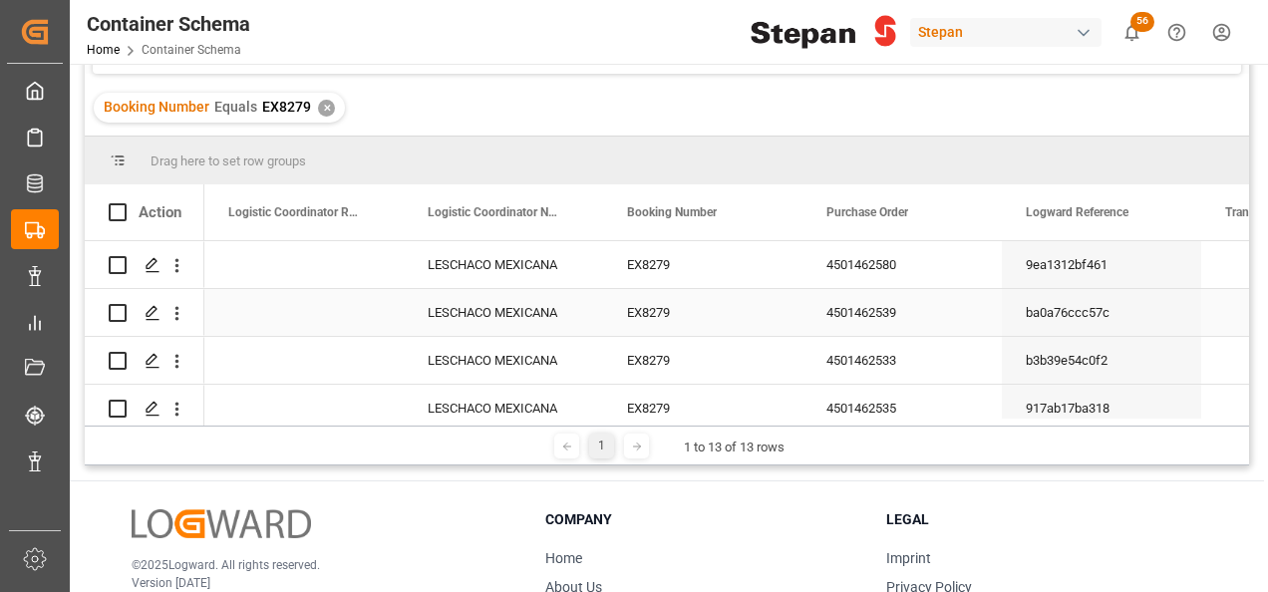
scroll to position [199, 0]
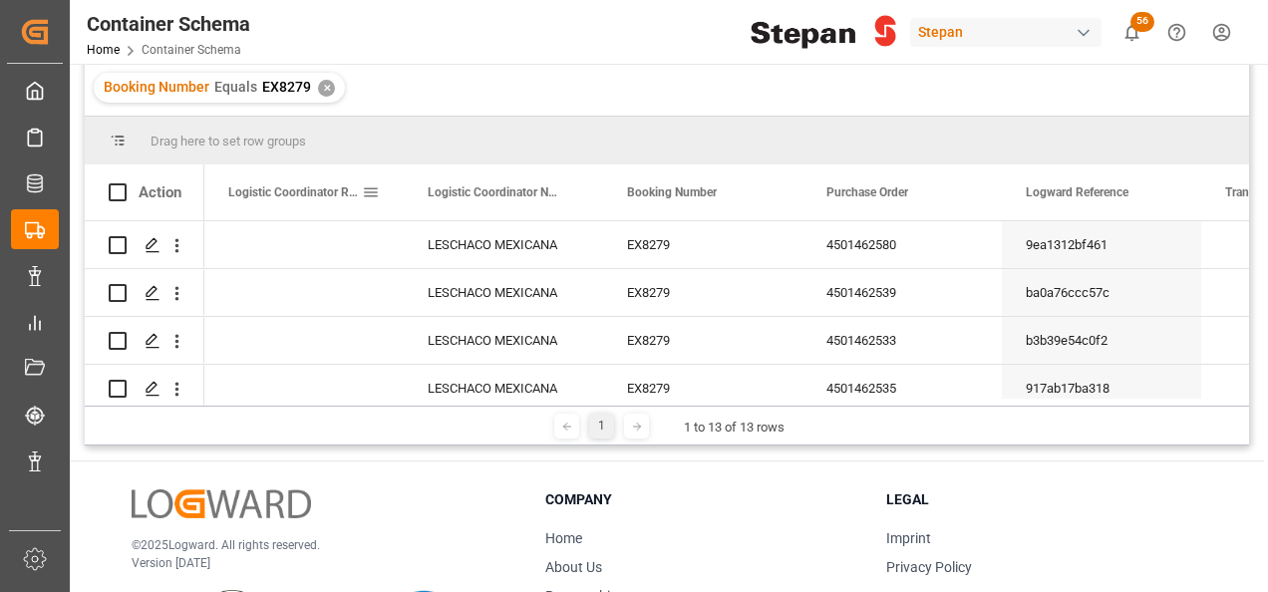
click at [280, 215] on div "Logistic Coordinator Reference Number" at bounding box center [295, 192] width 134 height 56
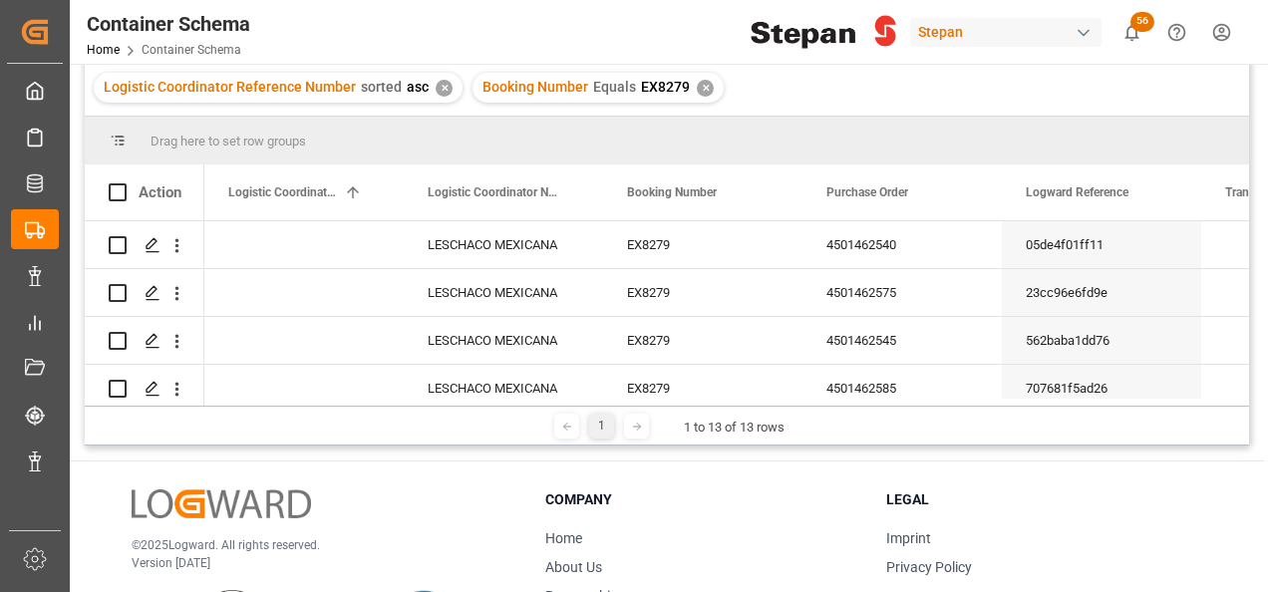
click at [429, 80] on div "Logistic Coordinator Reference Number sorted asc ✕" at bounding box center [278, 88] width 369 height 30
click at [437, 84] on div "✕" at bounding box center [444, 88] width 17 height 17
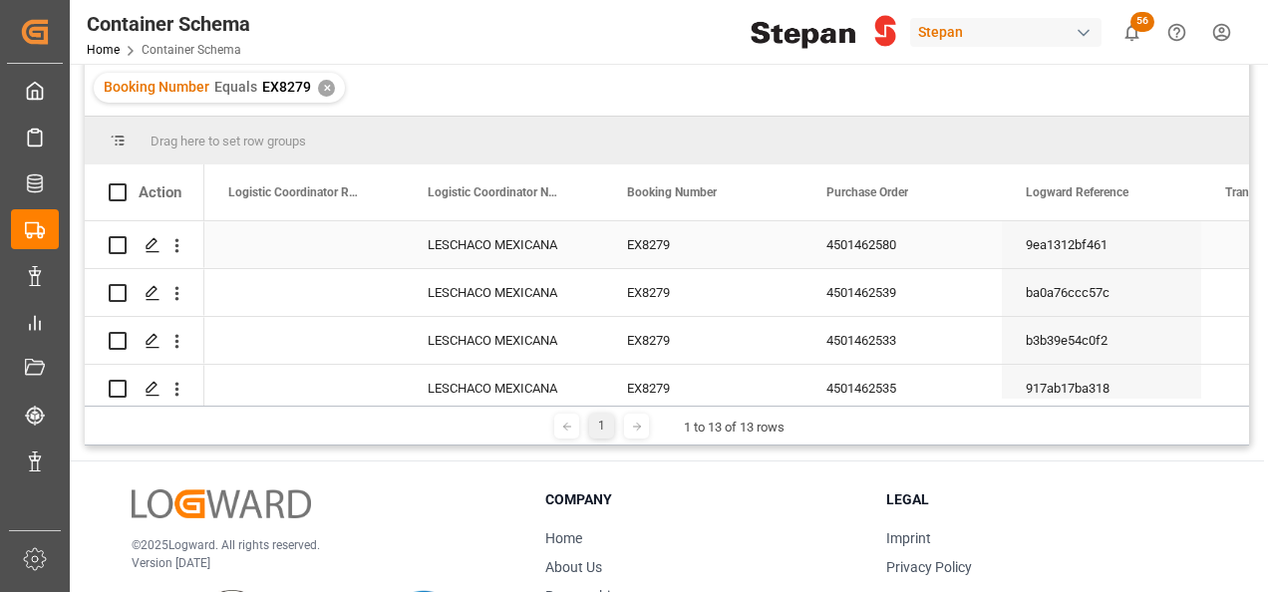
click at [285, 247] on div "Press SPACE to select this row." at bounding box center [303, 244] width 199 height 47
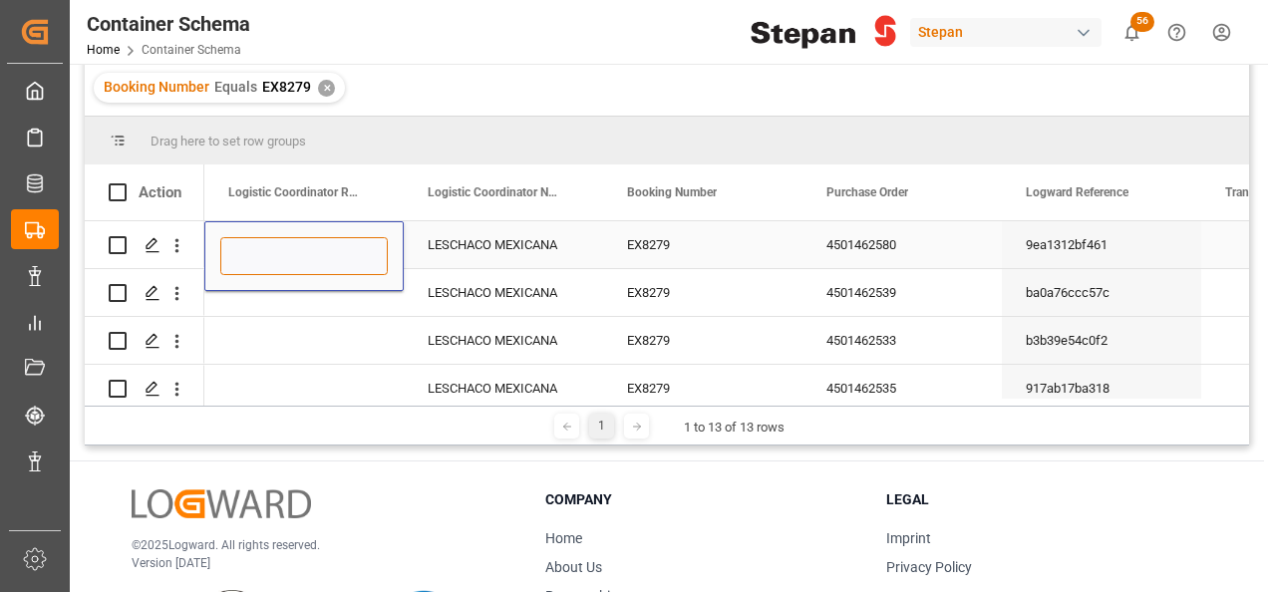
click at [258, 251] on input "Press SPACE to select this row." at bounding box center [303, 256] width 167 height 38
paste input "250906900455"
type input "250906900455"
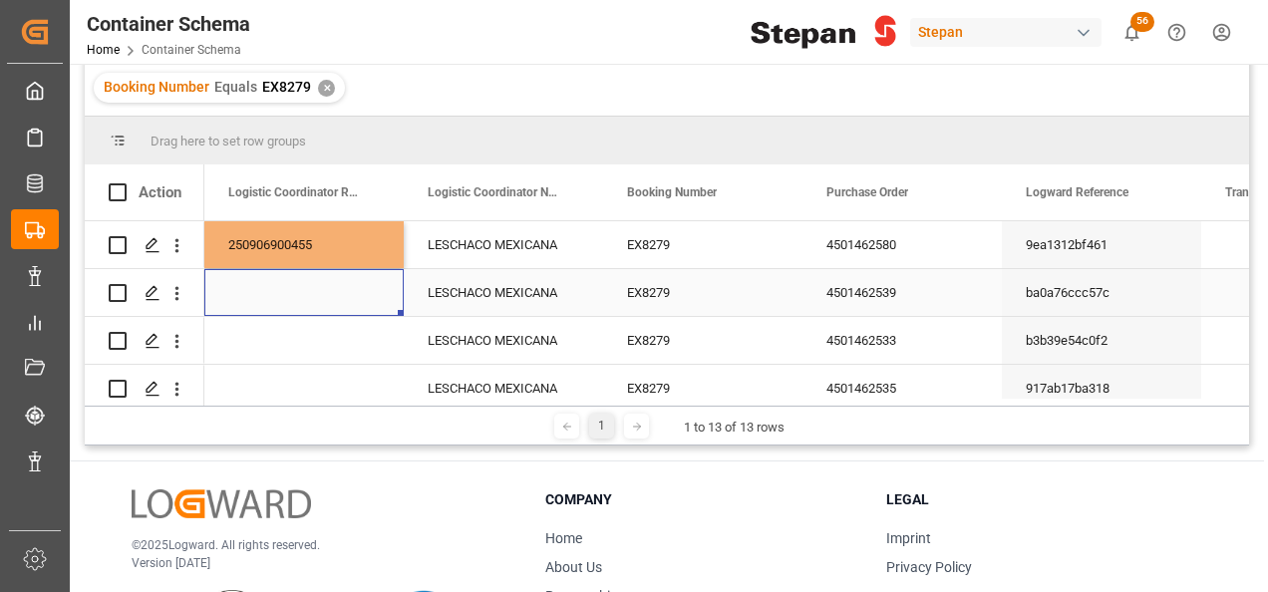
click at [292, 300] on div "Press SPACE to select this row." at bounding box center [303, 292] width 199 height 47
click at [307, 250] on div "250906900455" at bounding box center [303, 244] width 199 height 47
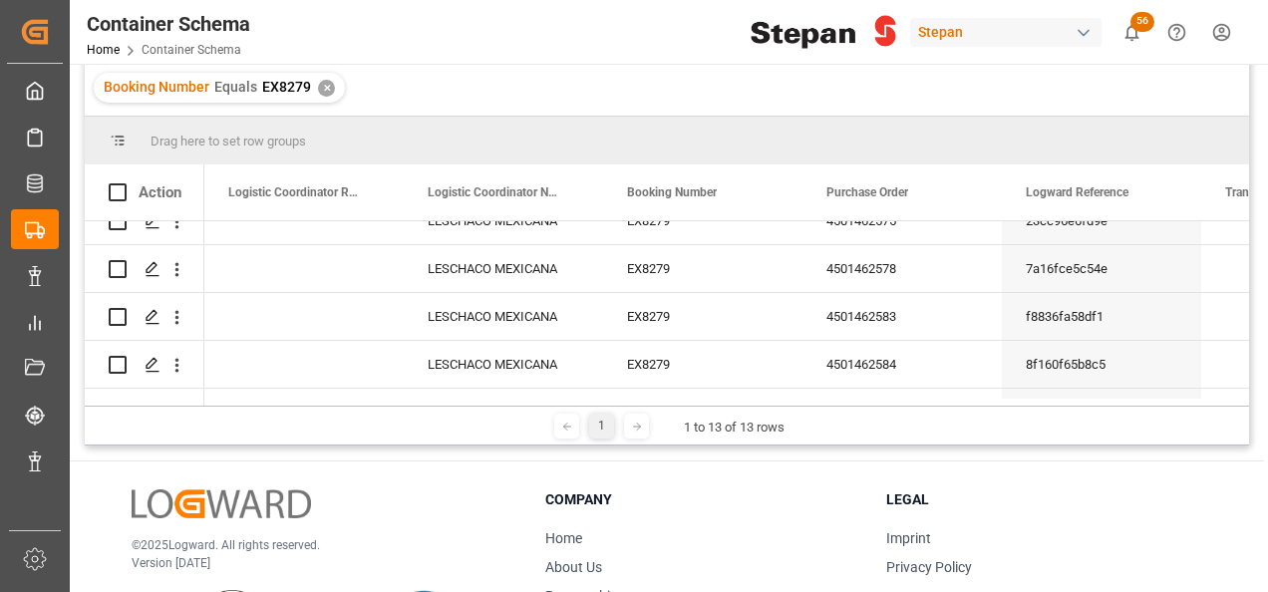
scroll to position [451, 0]
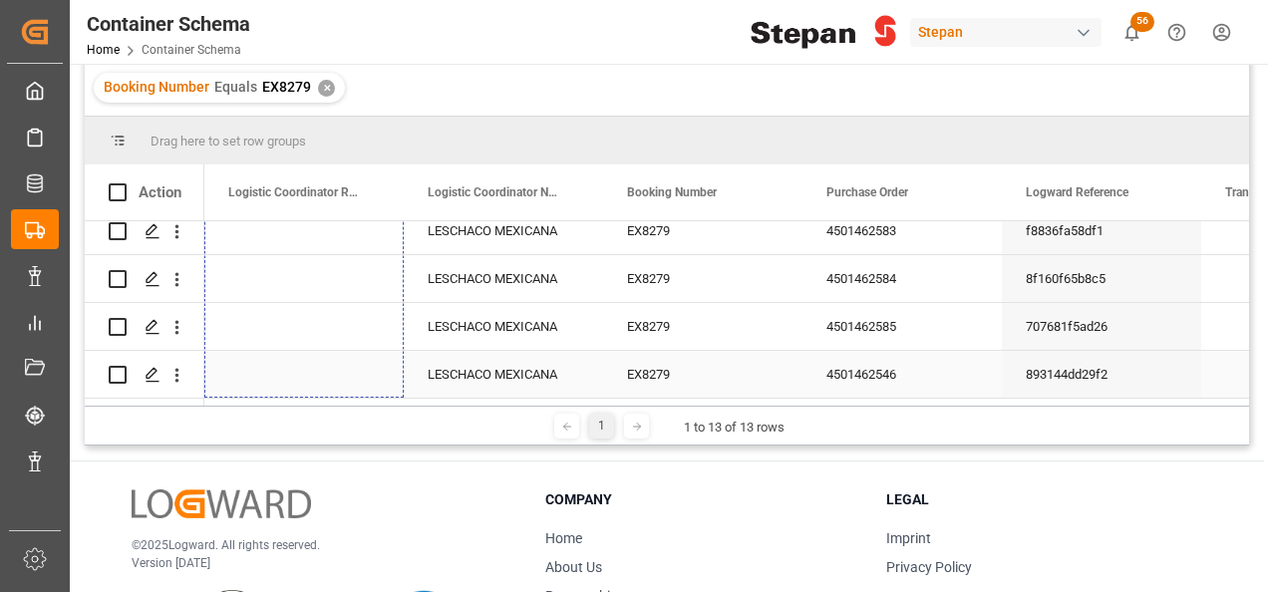
drag, startPoint x: 401, startPoint y: 263, endPoint x: 356, endPoint y: 369, distance: 114.8
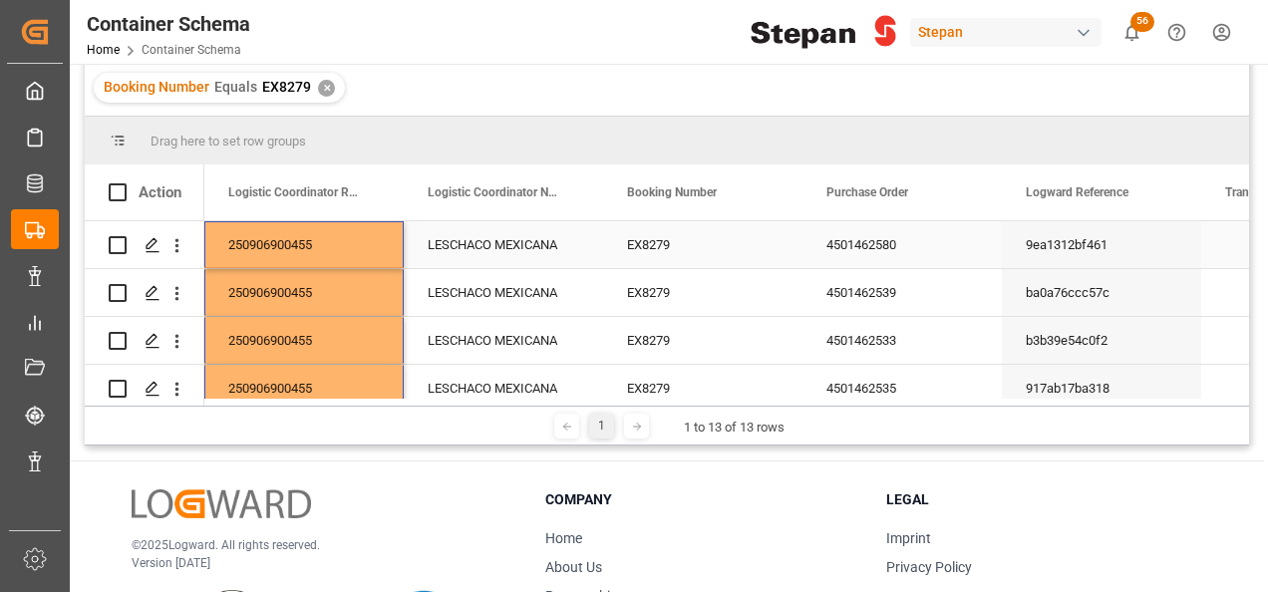
scroll to position [0, 0]
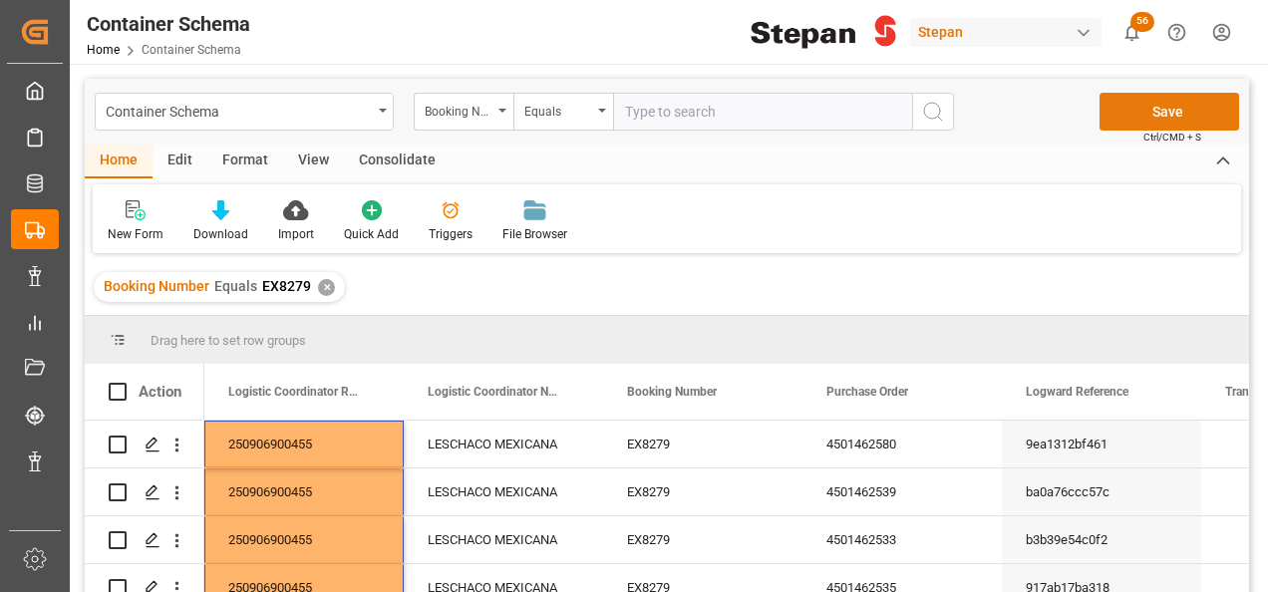
click at [1157, 109] on button "Save" at bounding box center [1169, 112] width 140 height 38
